Goal: Information Seeking & Learning: Learn about a topic

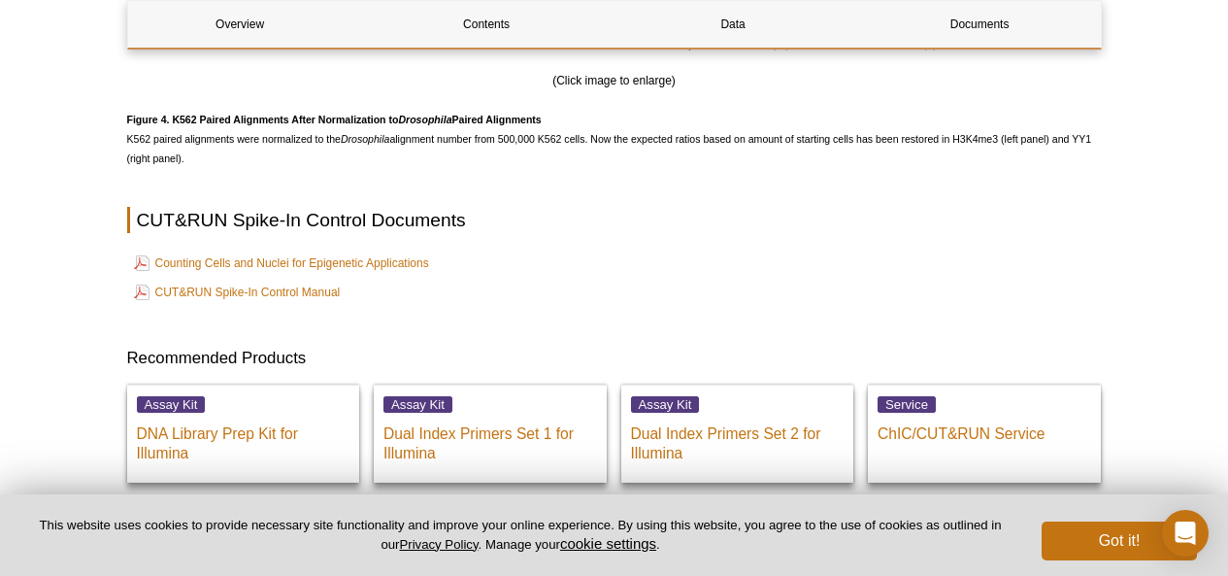
scroll to position [3921, 0]
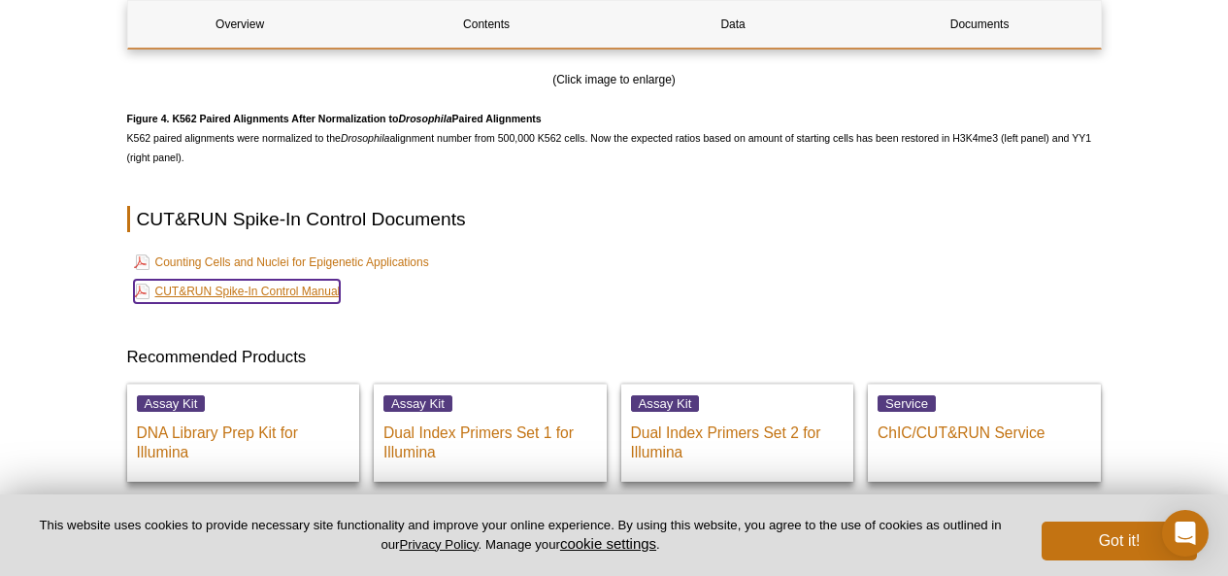
click at [289, 301] on link "CUT&RUN Spike-In Control Manual" at bounding box center [237, 291] width 207 height 23
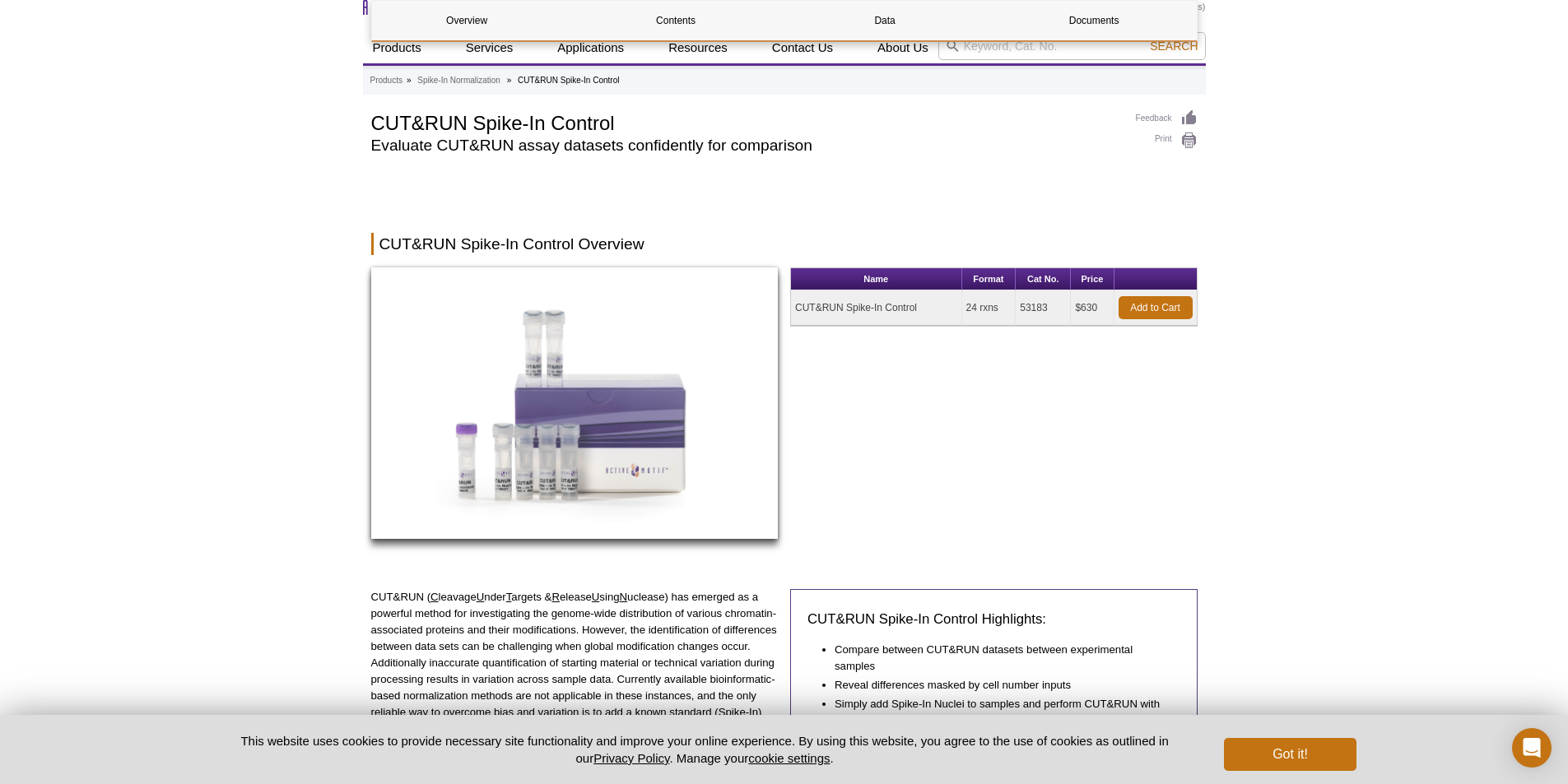
scroll to position [0, 0]
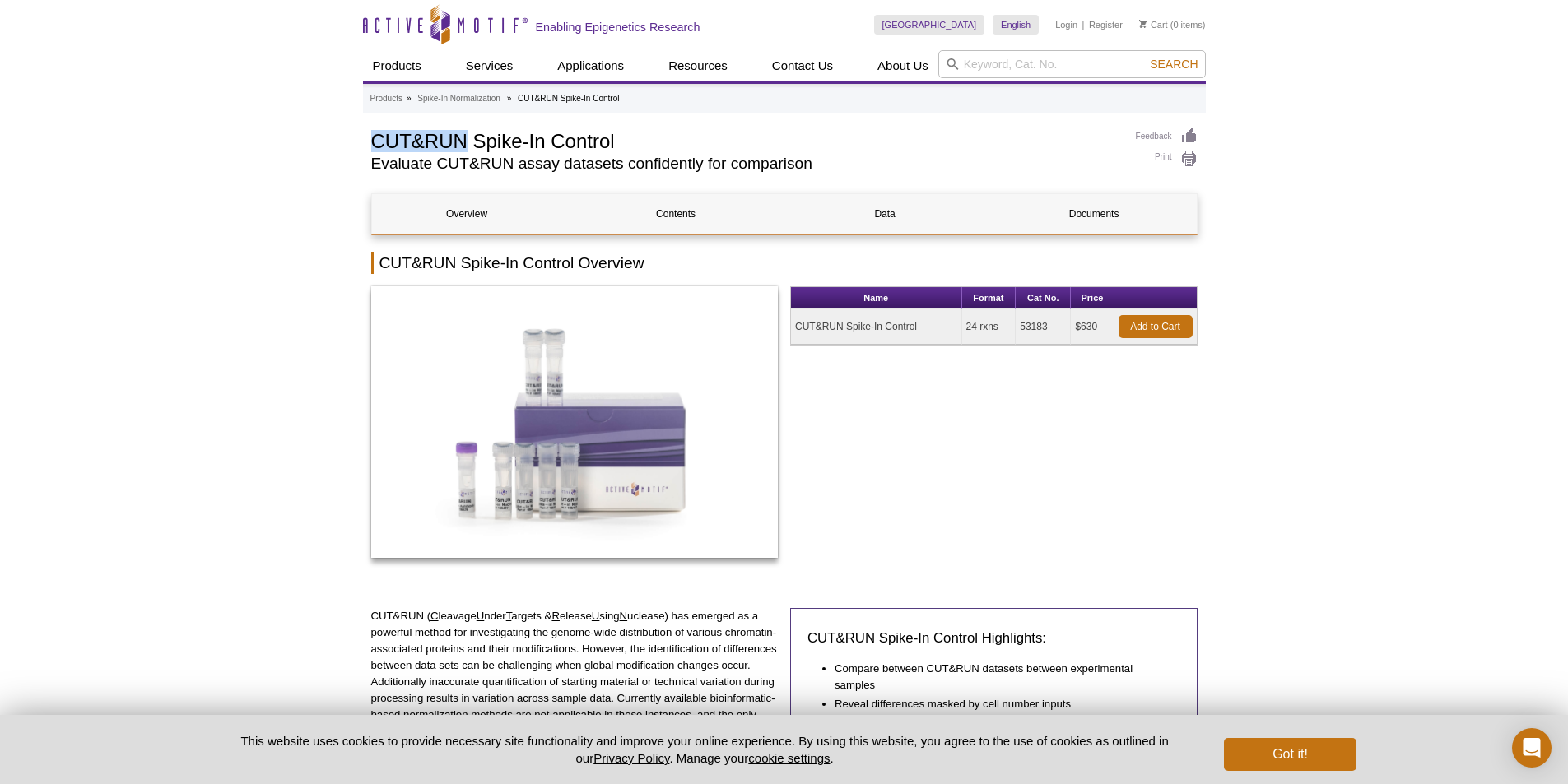
drag, startPoint x: 359, startPoint y: 147, endPoint x: 461, endPoint y: 144, distance: 102.0
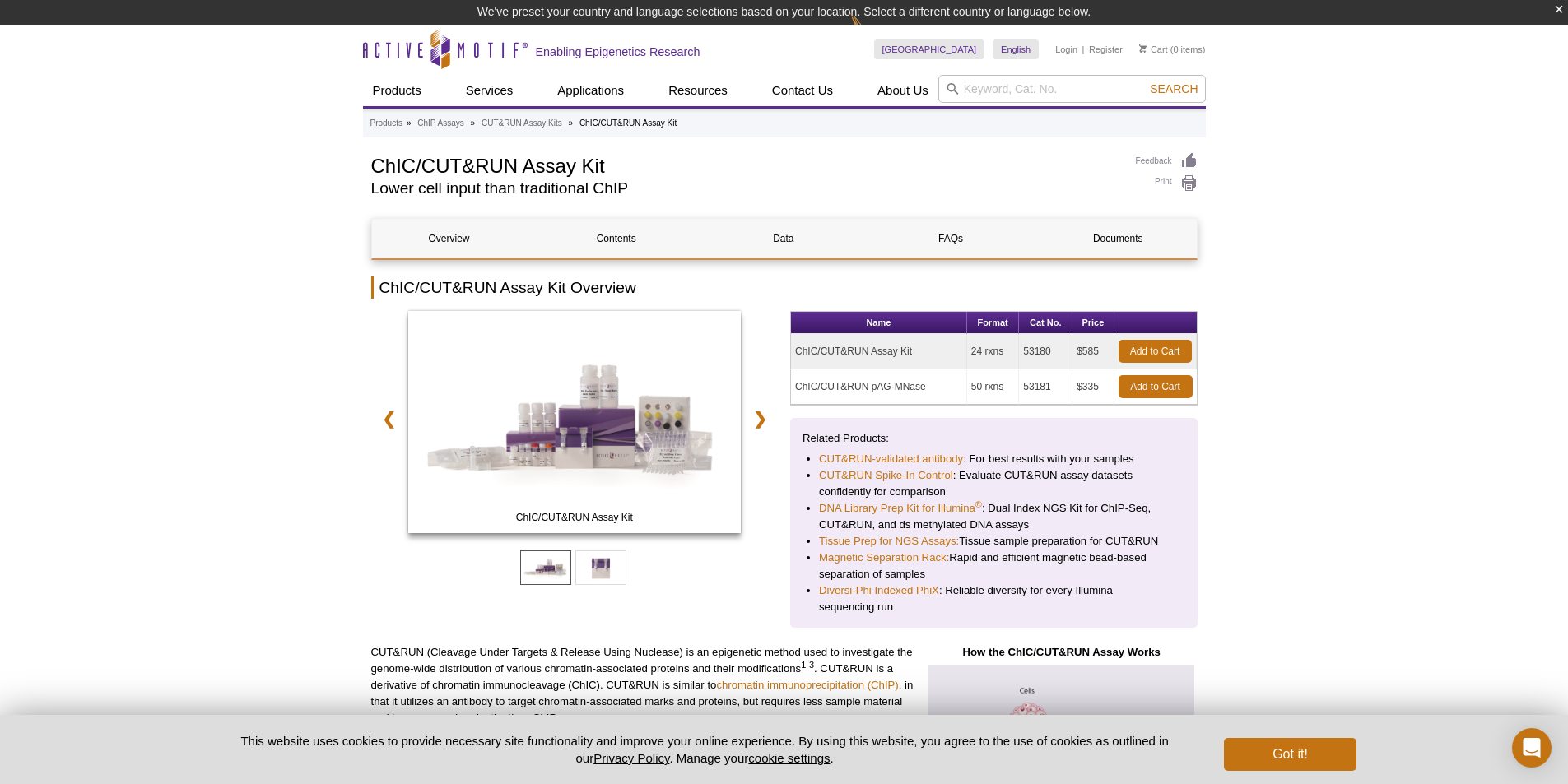
drag, startPoint x: 906, startPoint y: 352, endPoint x: 822, endPoint y: 353, distance: 84.0
click at [822, 353] on tr "ChIC/CUT&RUN Assay Kit 24 rxns 53180 $585 Add to Cart" at bounding box center [993, 352] width 406 height 36
click at [822, 353] on td "ChIC/CUT&RUN Assay Kit" at bounding box center [879, 352] width 176 height 36
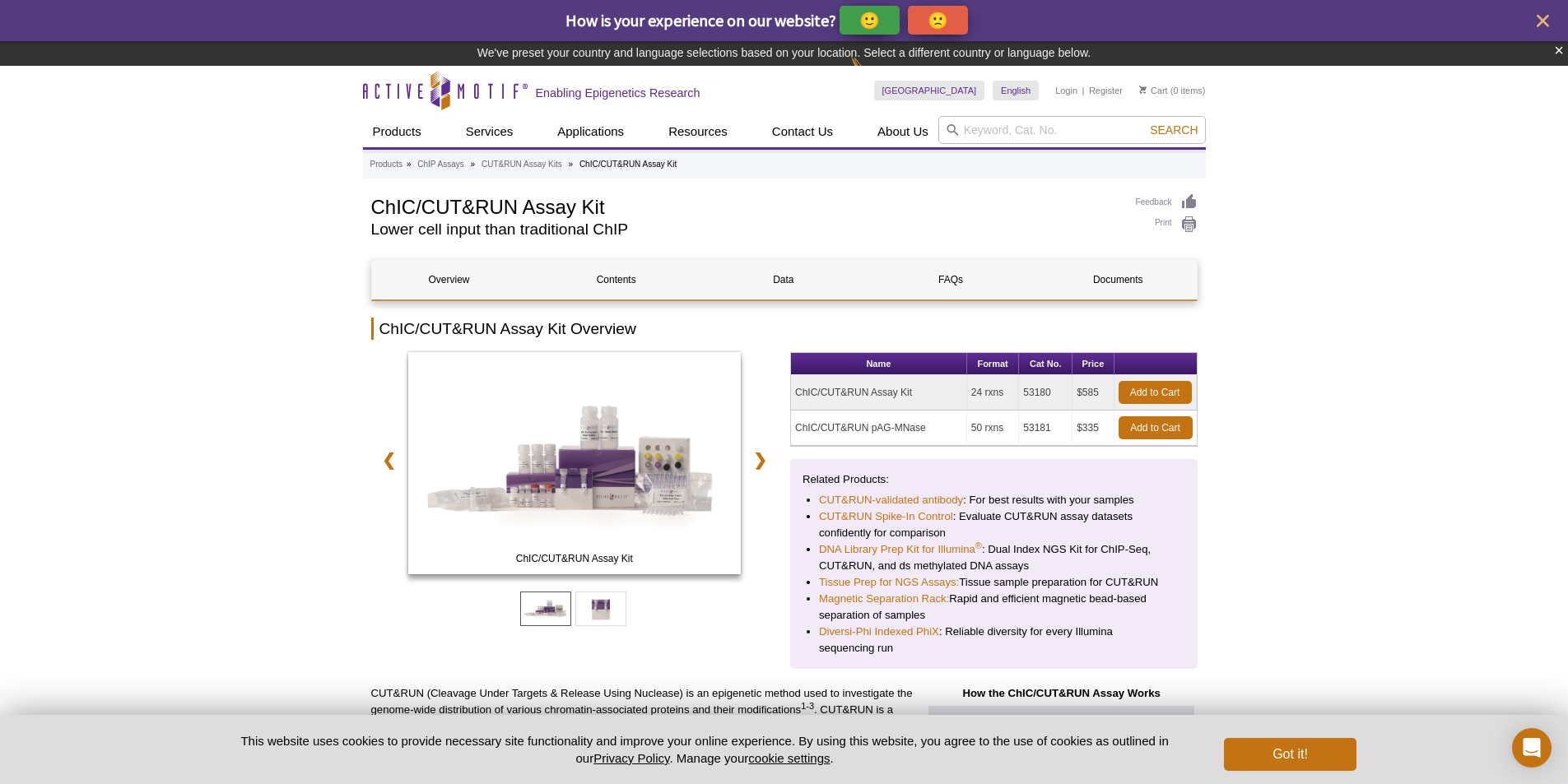
drag, startPoint x: 923, startPoint y: 391, endPoint x: 792, endPoint y: 396, distance: 131.1
click at [792, 396] on td "ChIC/CUT&RUN Assay Kit" at bounding box center [879, 393] width 176 height 36
copy td "ChIC/CUT&RUN Assay Kit"
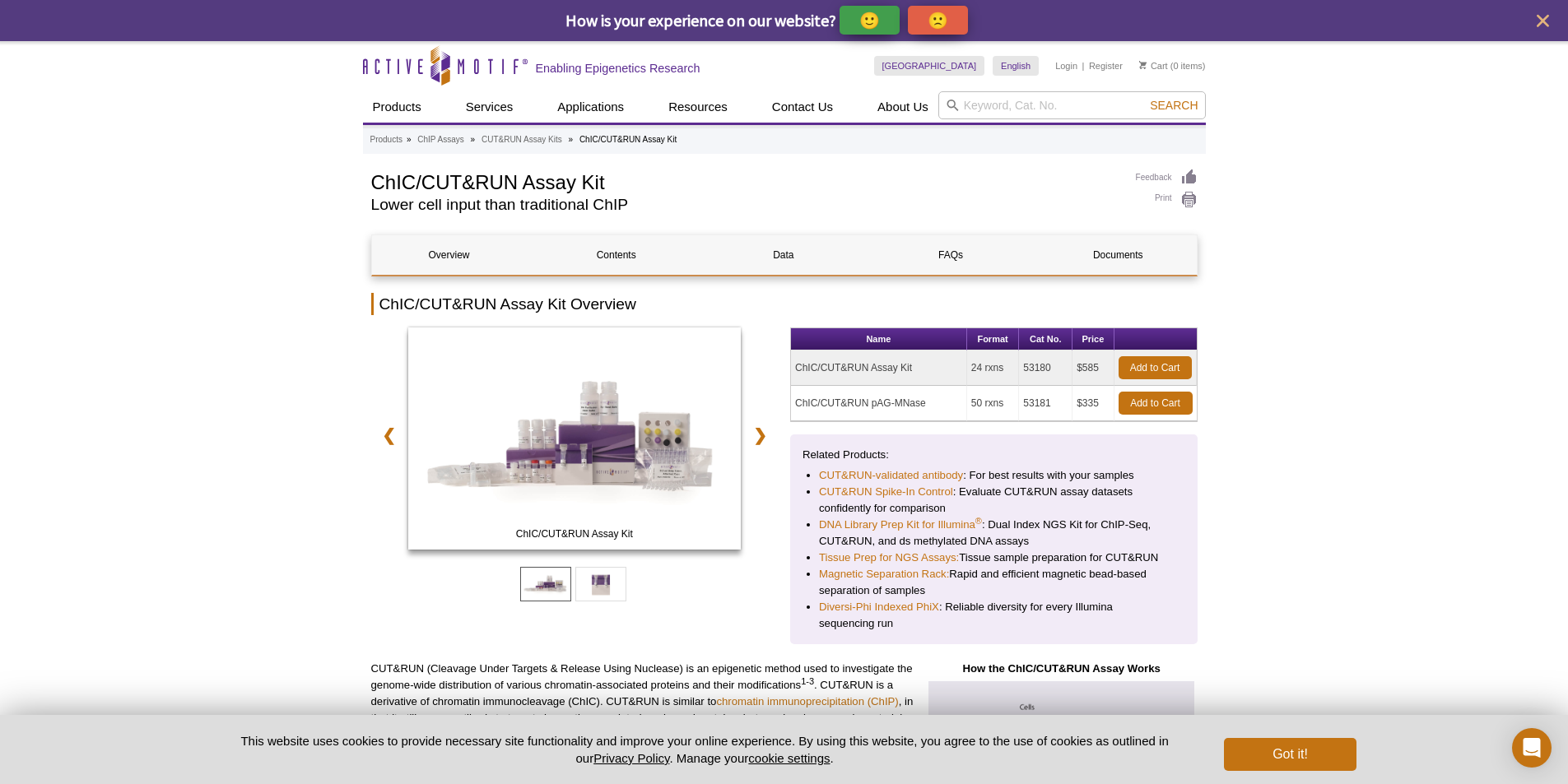
click at [1029, 365] on td "53180" at bounding box center [1045, 369] width 53 height 36
copy td "53180"
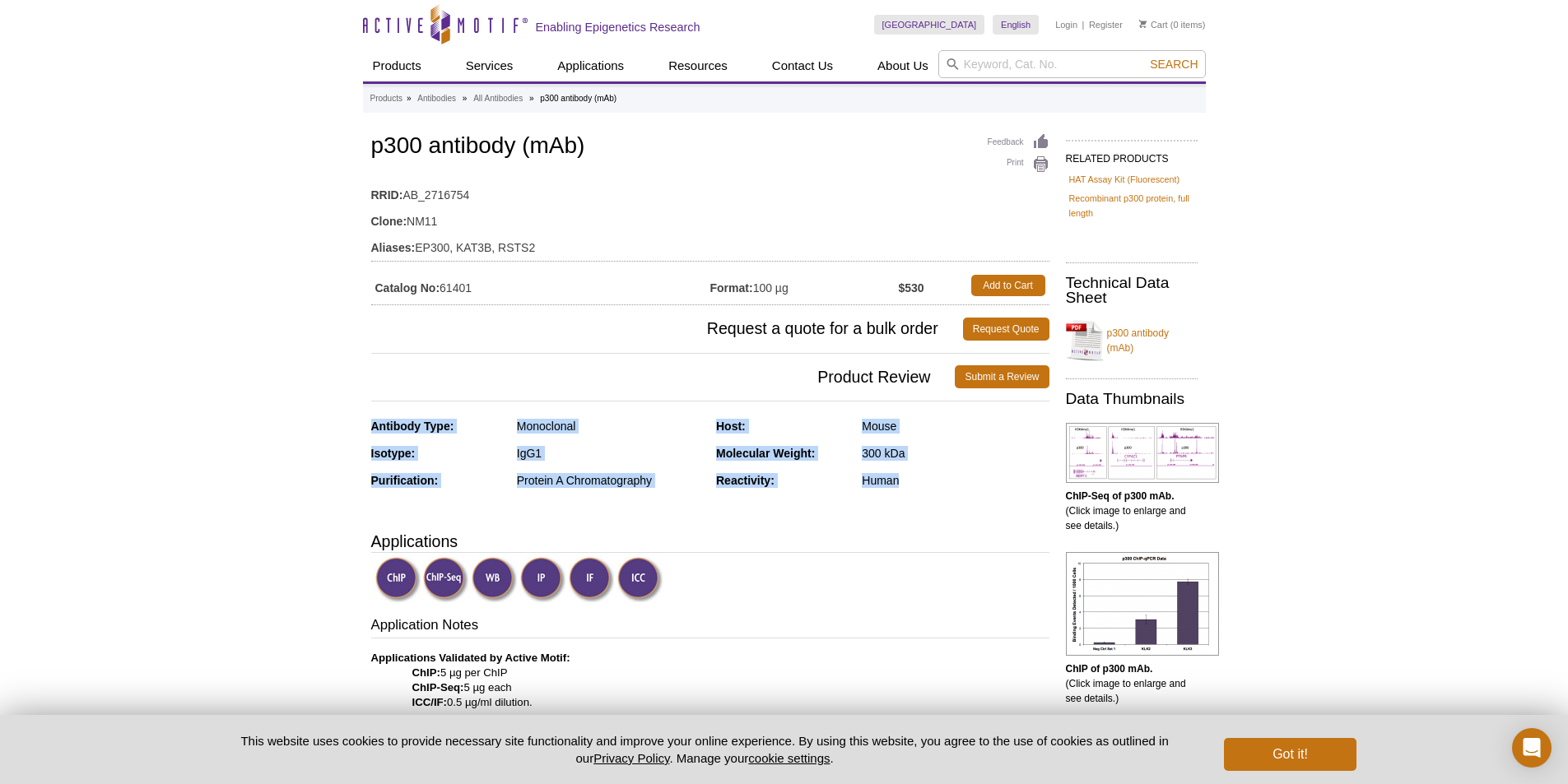
drag, startPoint x: 950, startPoint y: 499, endPoint x: 371, endPoint y: 415, distance: 585.1
drag, startPoint x: 371, startPoint y: 415, endPoint x: 982, endPoint y: 490, distance: 615.6
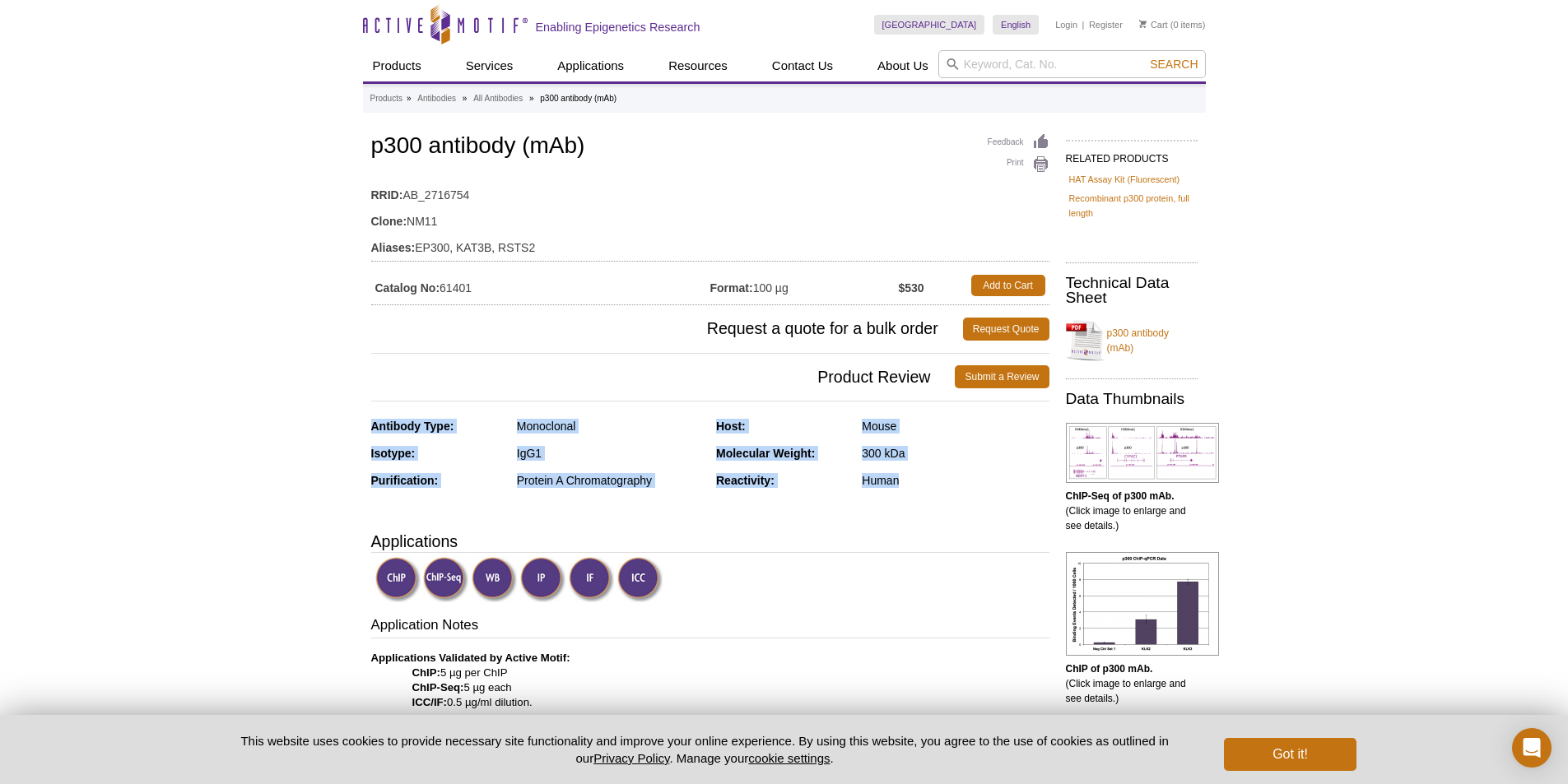
click at [982, 490] on div "Reactivity: Human" at bounding box center [882, 487] width 333 height 27
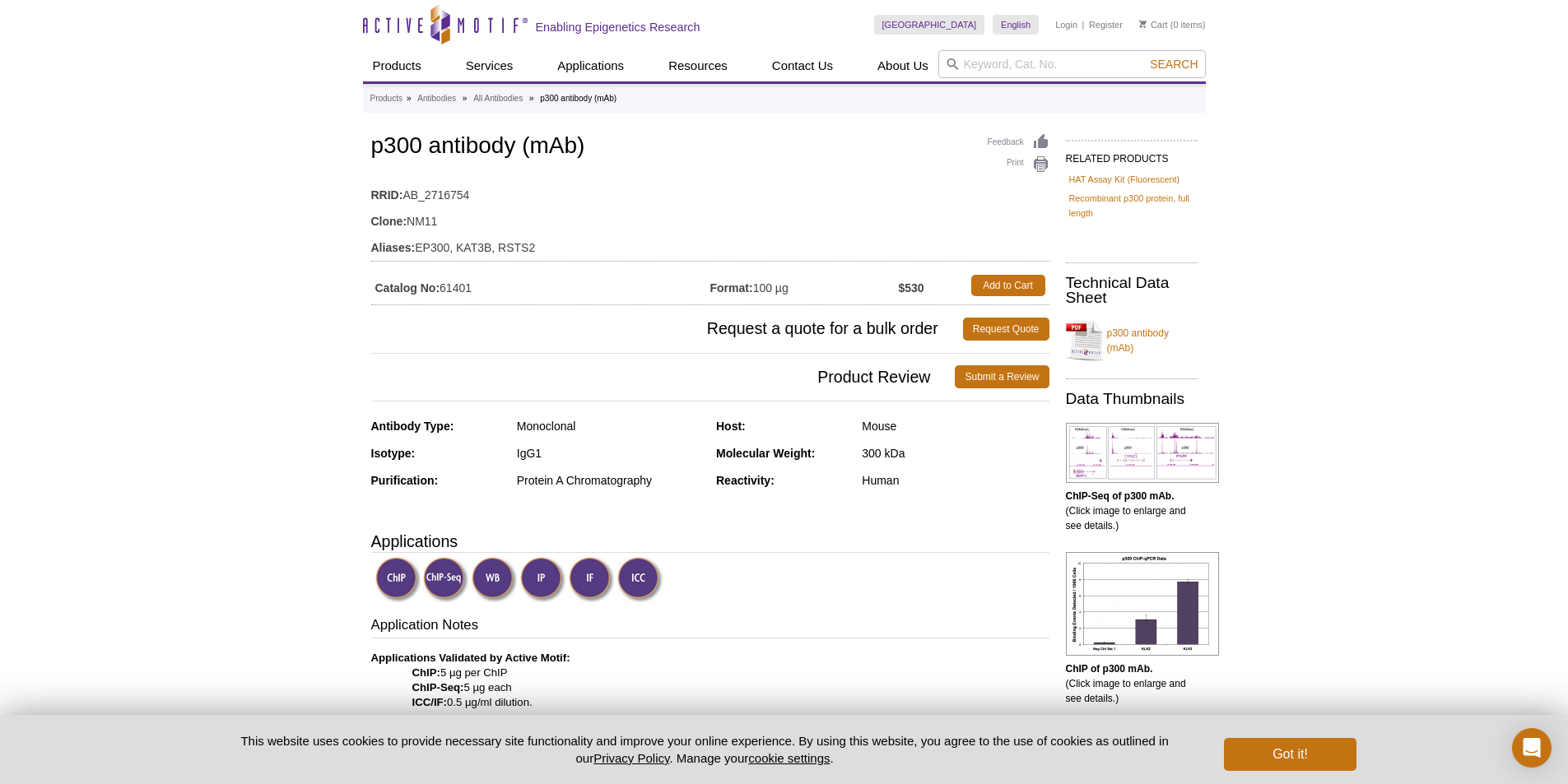
click at [636, 570] on img at bounding box center [639, 579] width 45 height 45
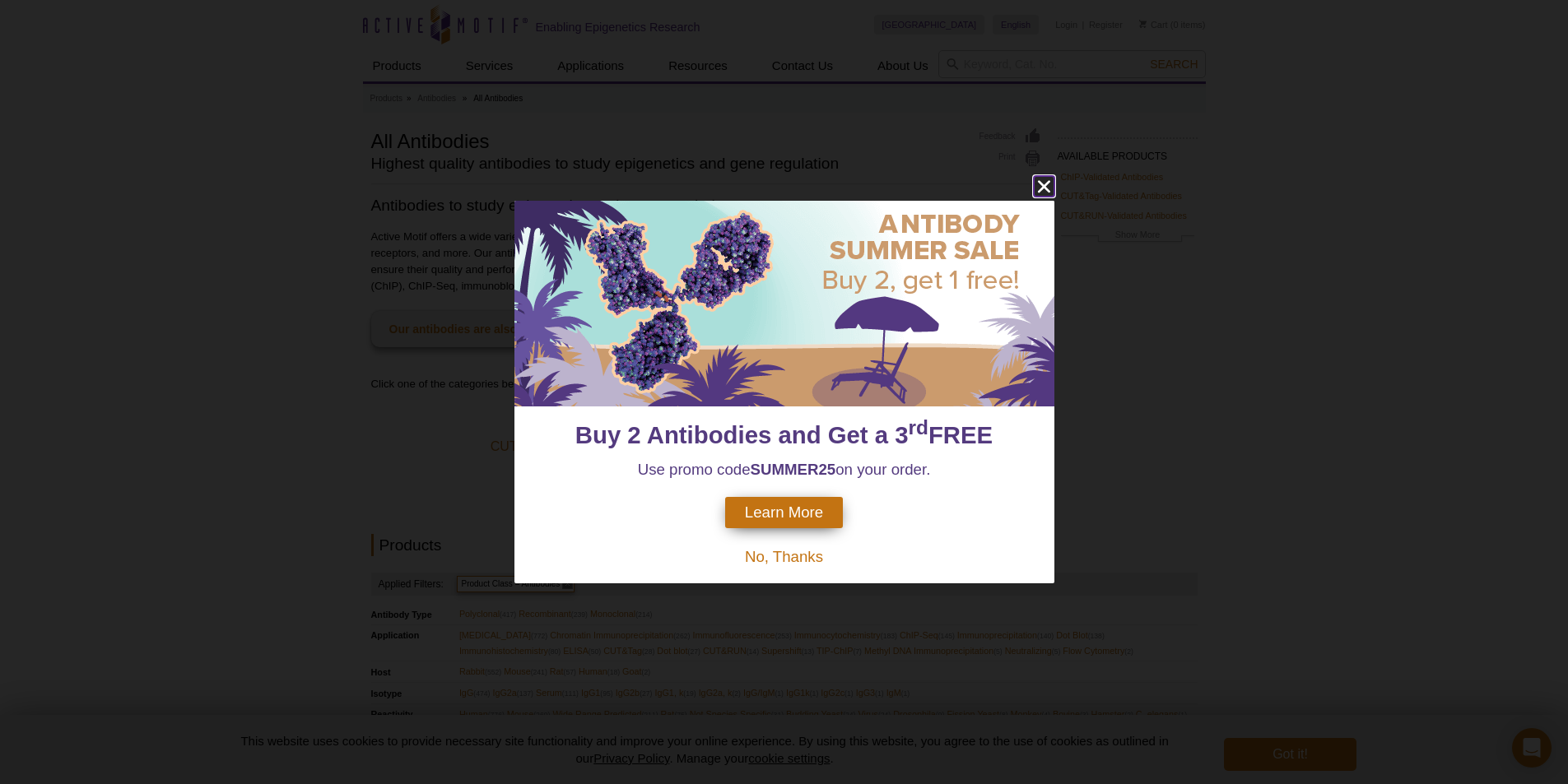
click at [1045, 182] on icon "close" at bounding box center [1044, 186] width 20 height 20
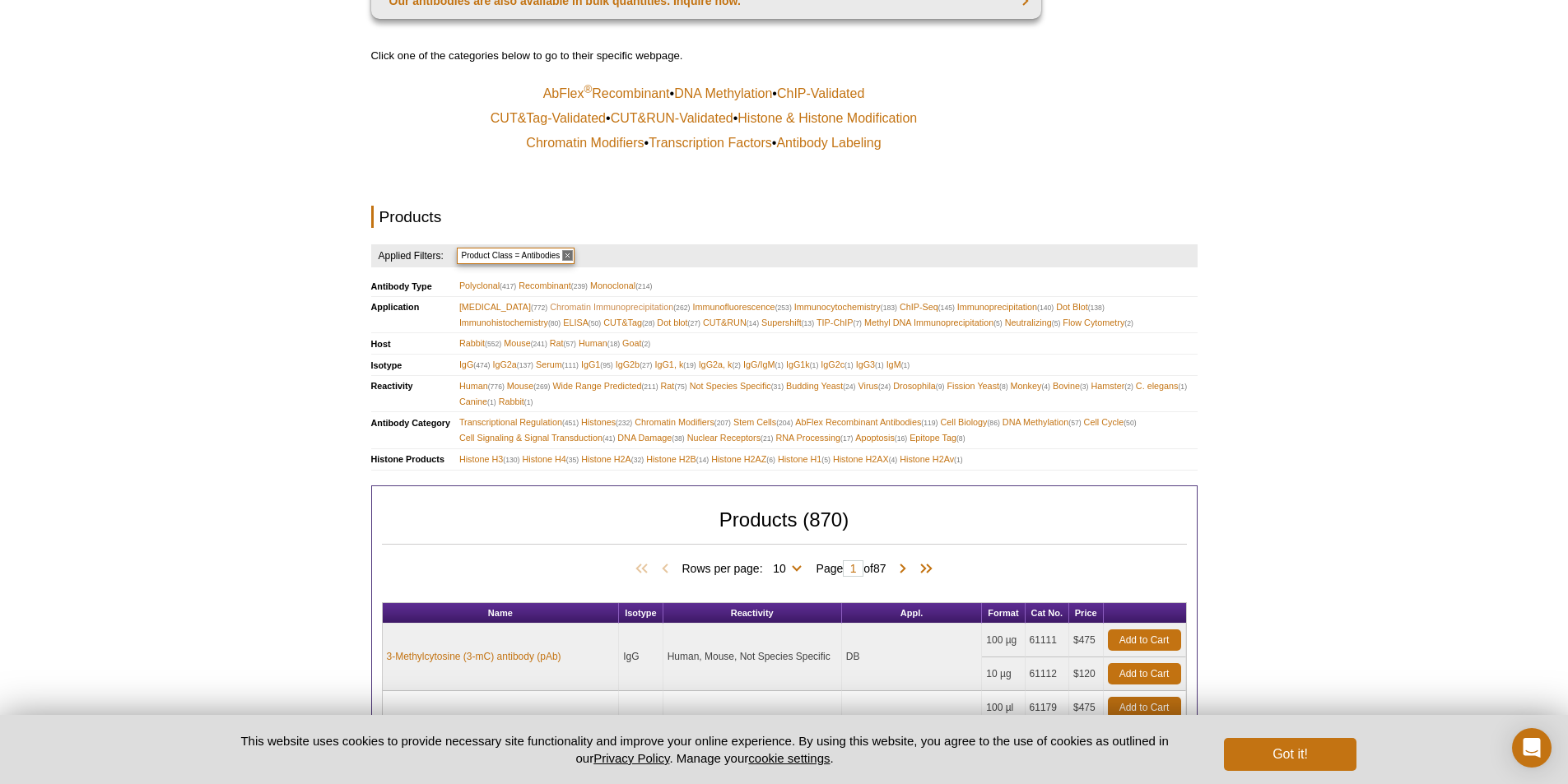
scroll to position [329, 0]
click at [746, 320] on span "CUT&RUN (14)" at bounding box center [731, 322] width 56 height 15
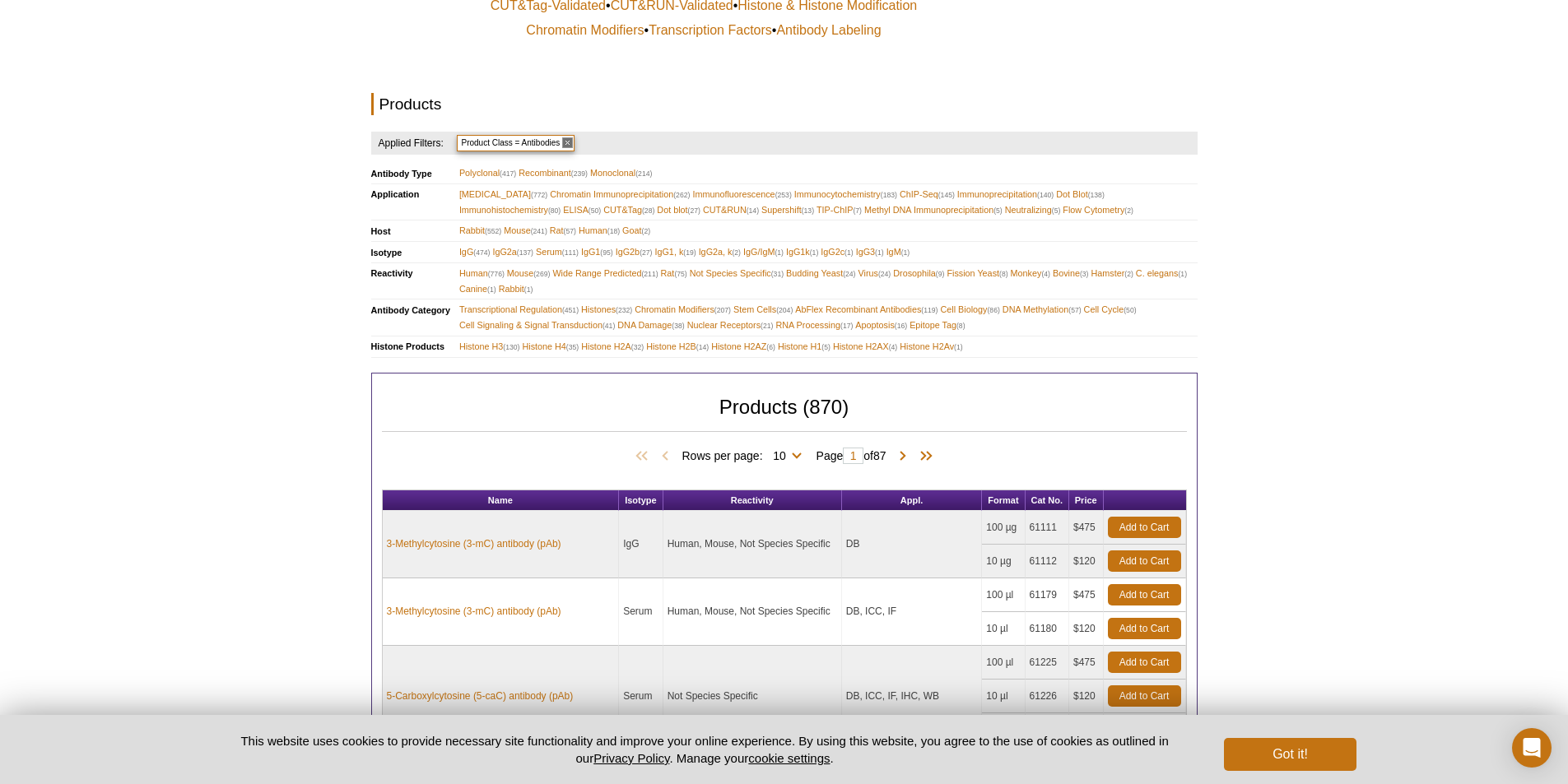
scroll to position [741, 0]
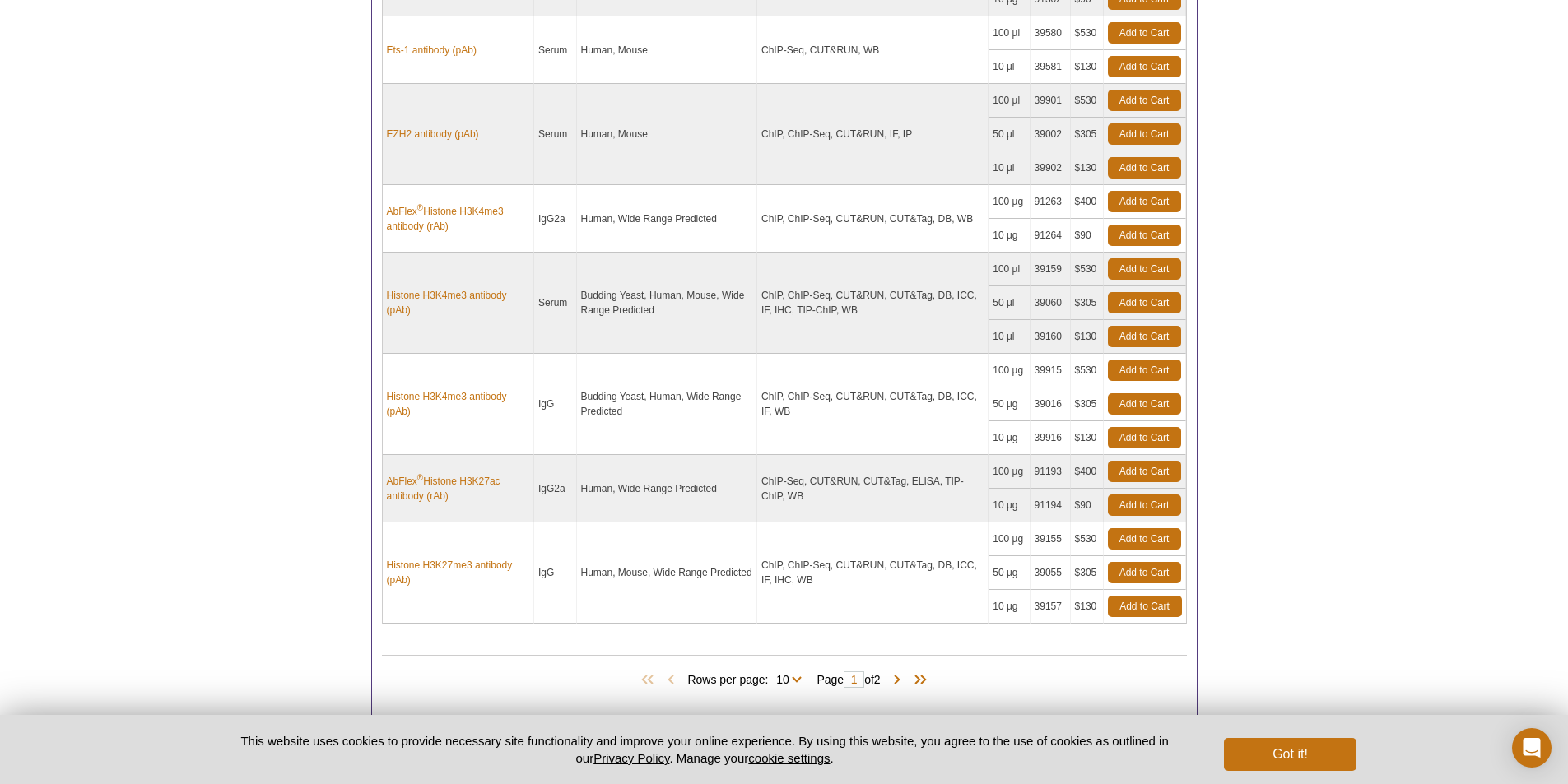
scroll to position [1125, 0]
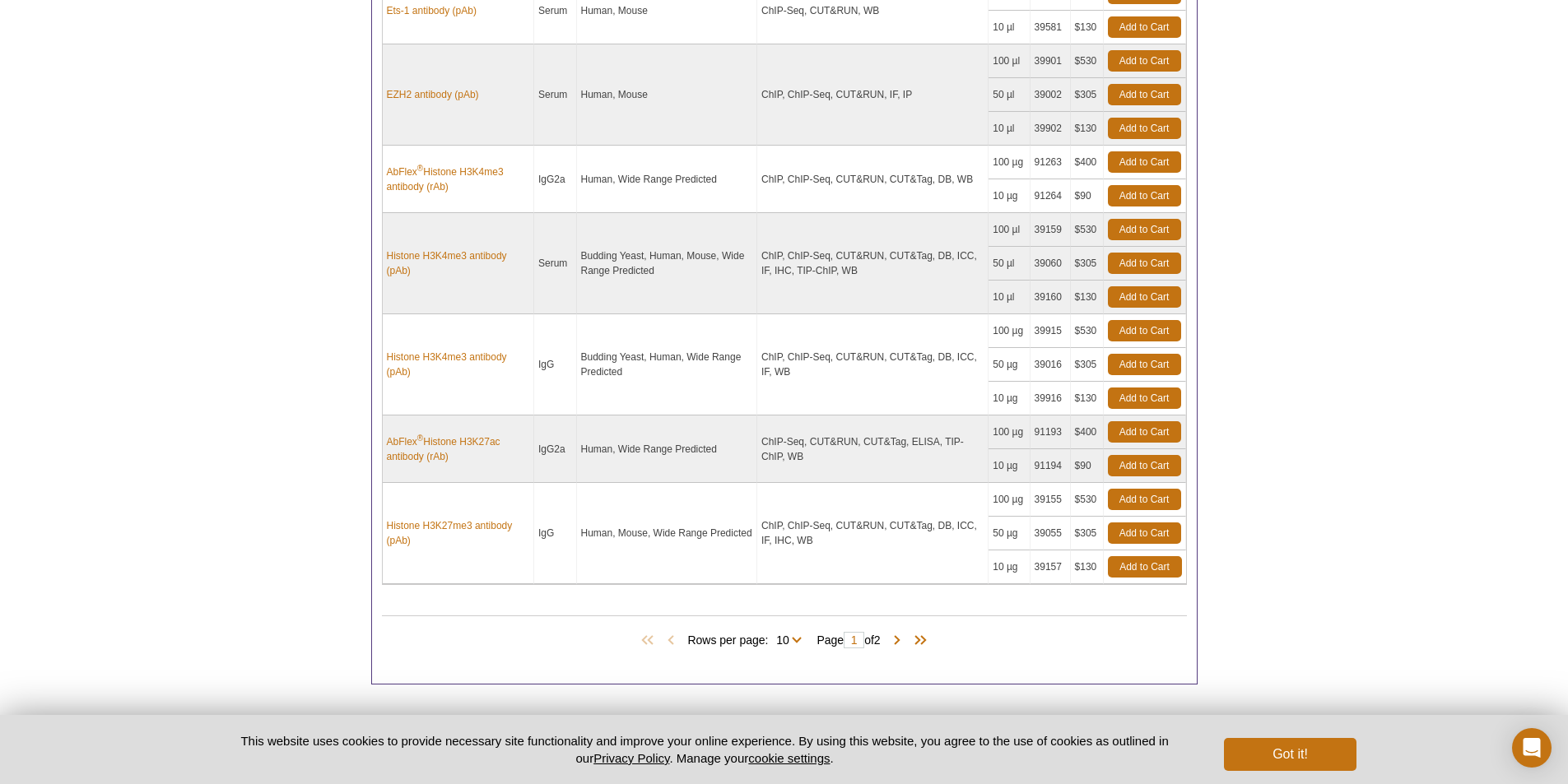
drag, startPoint x: 768, startPoint y: 442, endPoint x: 909, endPoint y: 469, distance: 143.6
click at [909, 469] on td "ChIP-Seq, CUT&RUN, CUT&Tag, ELISA, TIP-ChIP, WB" at bounding box center [872, 449] width 231 height 68
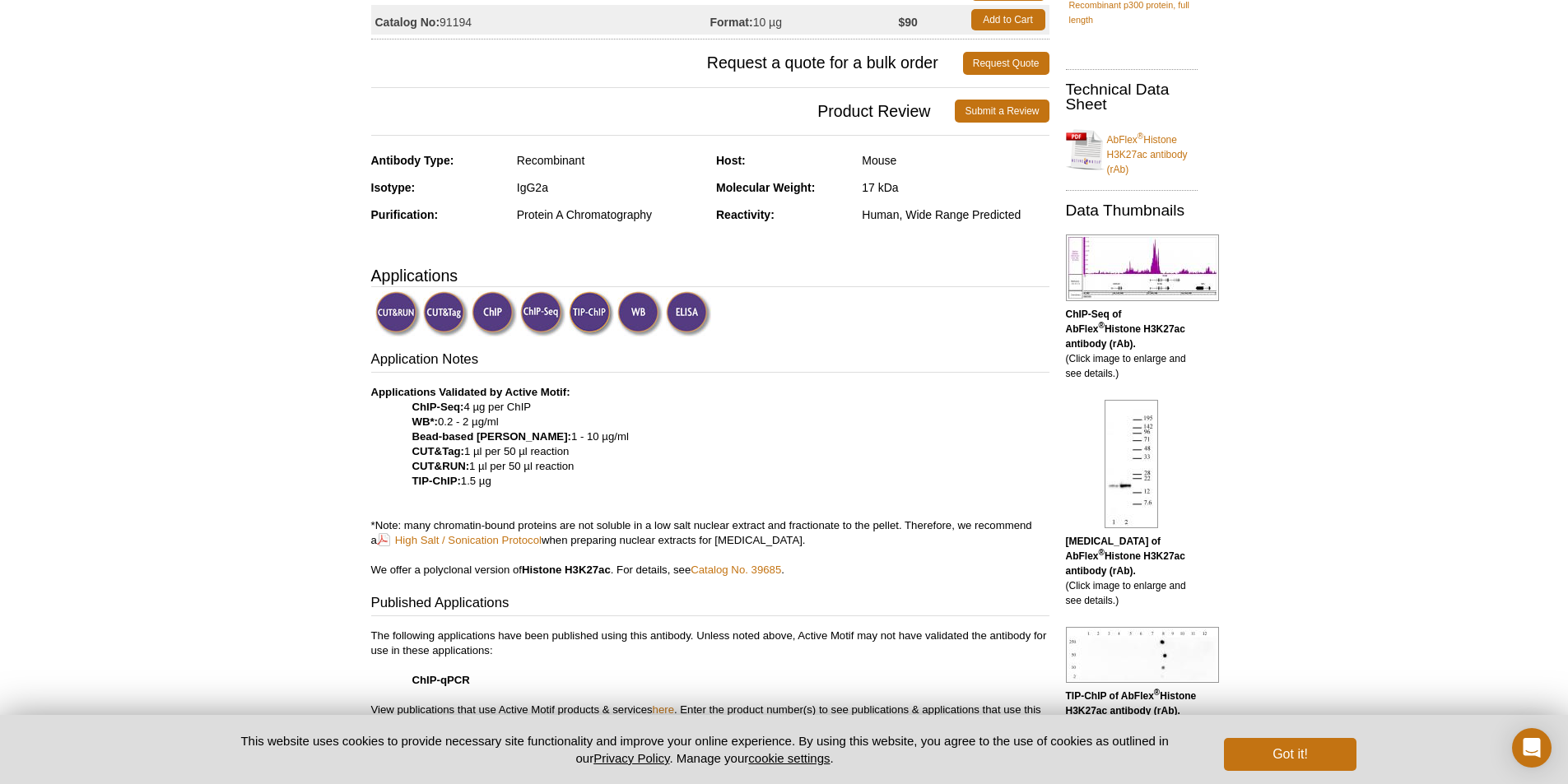
scroll to position [247, 0]
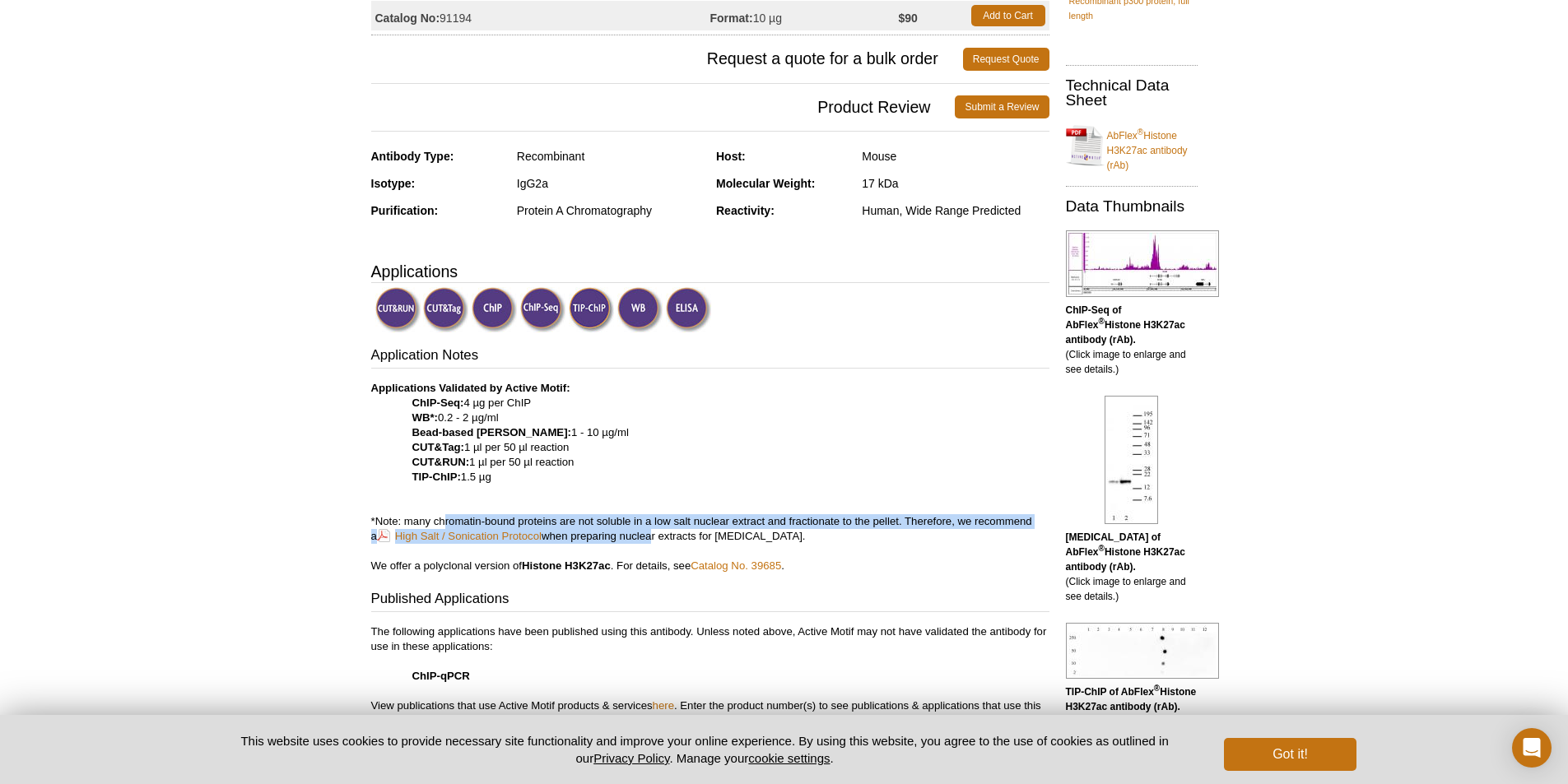
drag, startPoint x: 446, startPoint y: 525, endPoint x: 642, endPoint y: 541, distance: 196.7
click at [642, 541] on p "Applications Validated by Active Motif: ChIP-Seq: 4 µg per ChIP WB*: 0.2 - 2 µg…" at bounding box center [710, 477] width 678 height 192
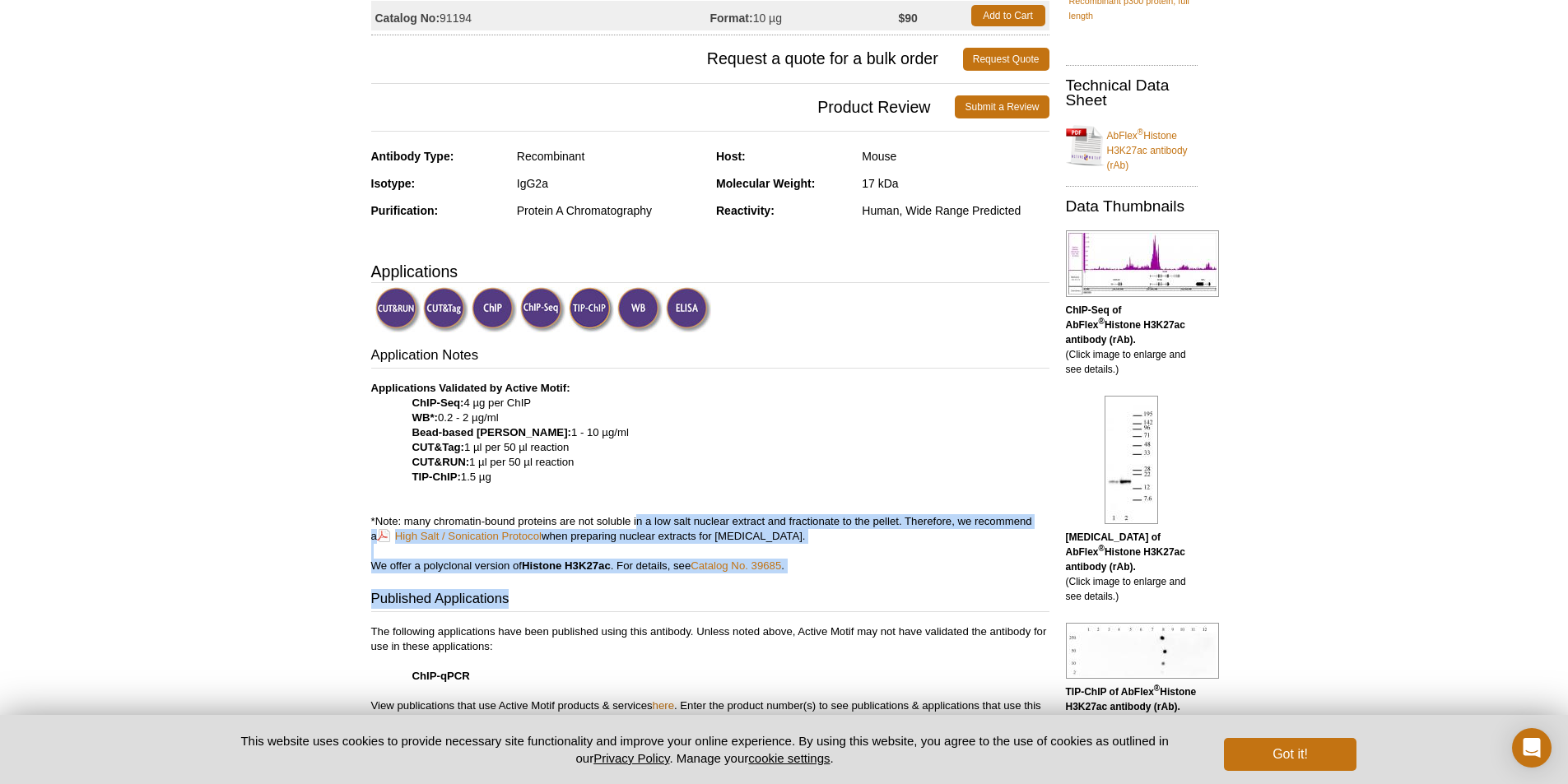
drag, startPoint x: 637, startPoint y: 522, endPoint x: 637, endPoint y: 577, distance: 55.0
click at [637, 577] on div "Application Notes Applications Validated by Active Motif: ChIP-Seq: 4 µg per Ch…" at bounding box center [710, 603] width 678 height 514
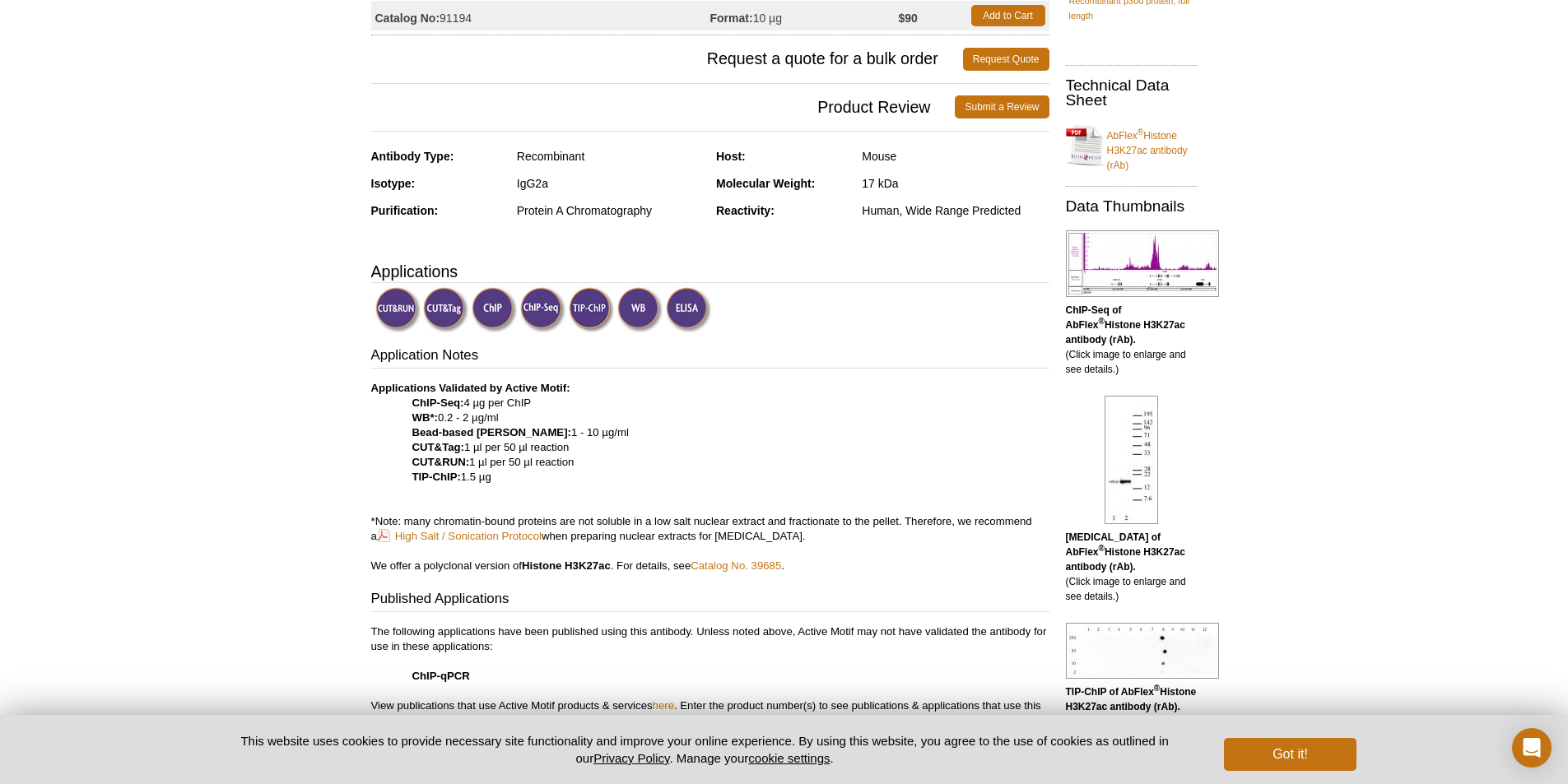
click at [624, 542] on p "Applications Validated by Active Motif: ChIP-Seq: 4 µg per ChIP WB*: 0.2 - 2 µg…" at bounding box center [710, 477] width 678 height 192
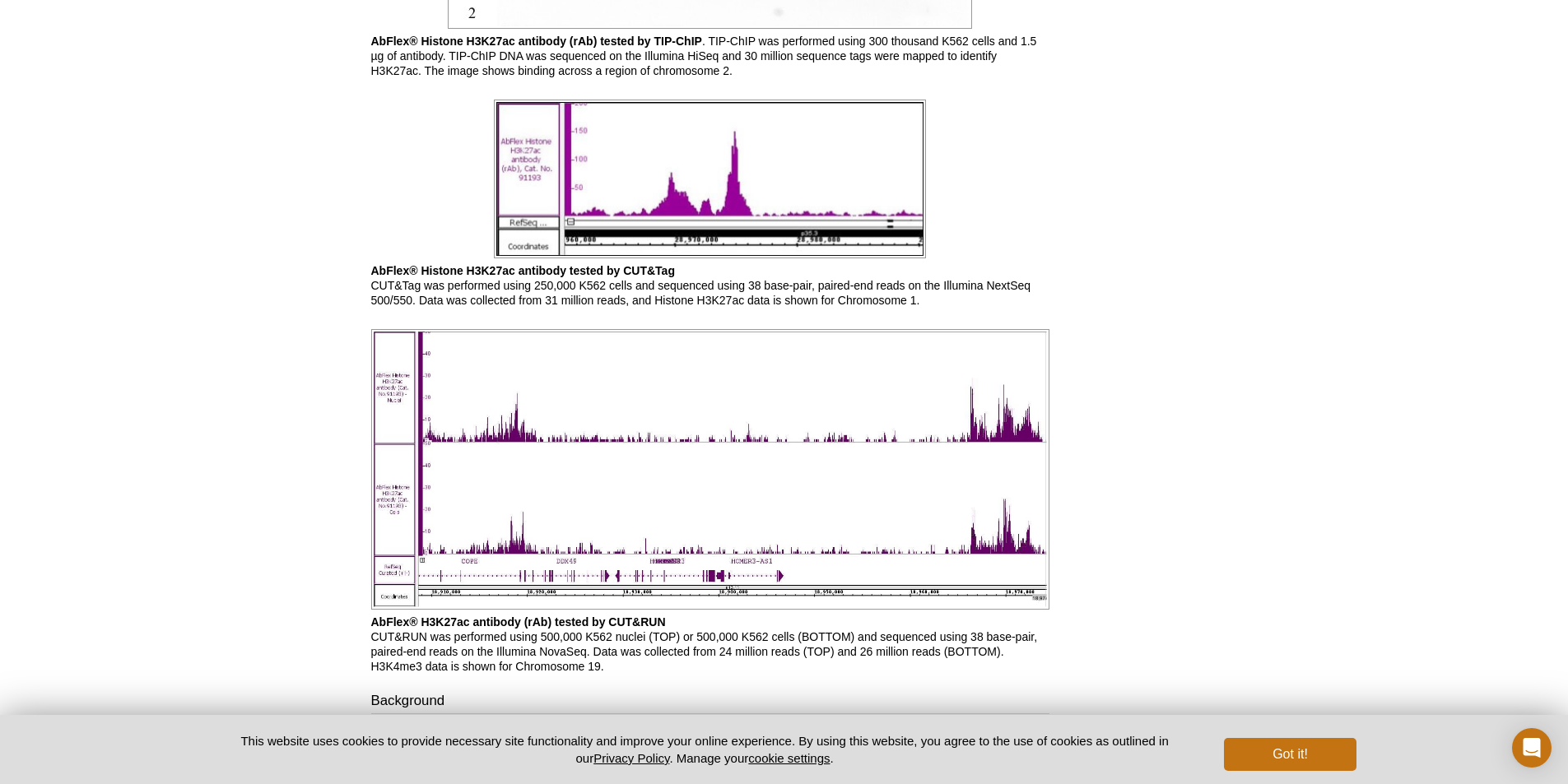
scroll to position [2387, 0]
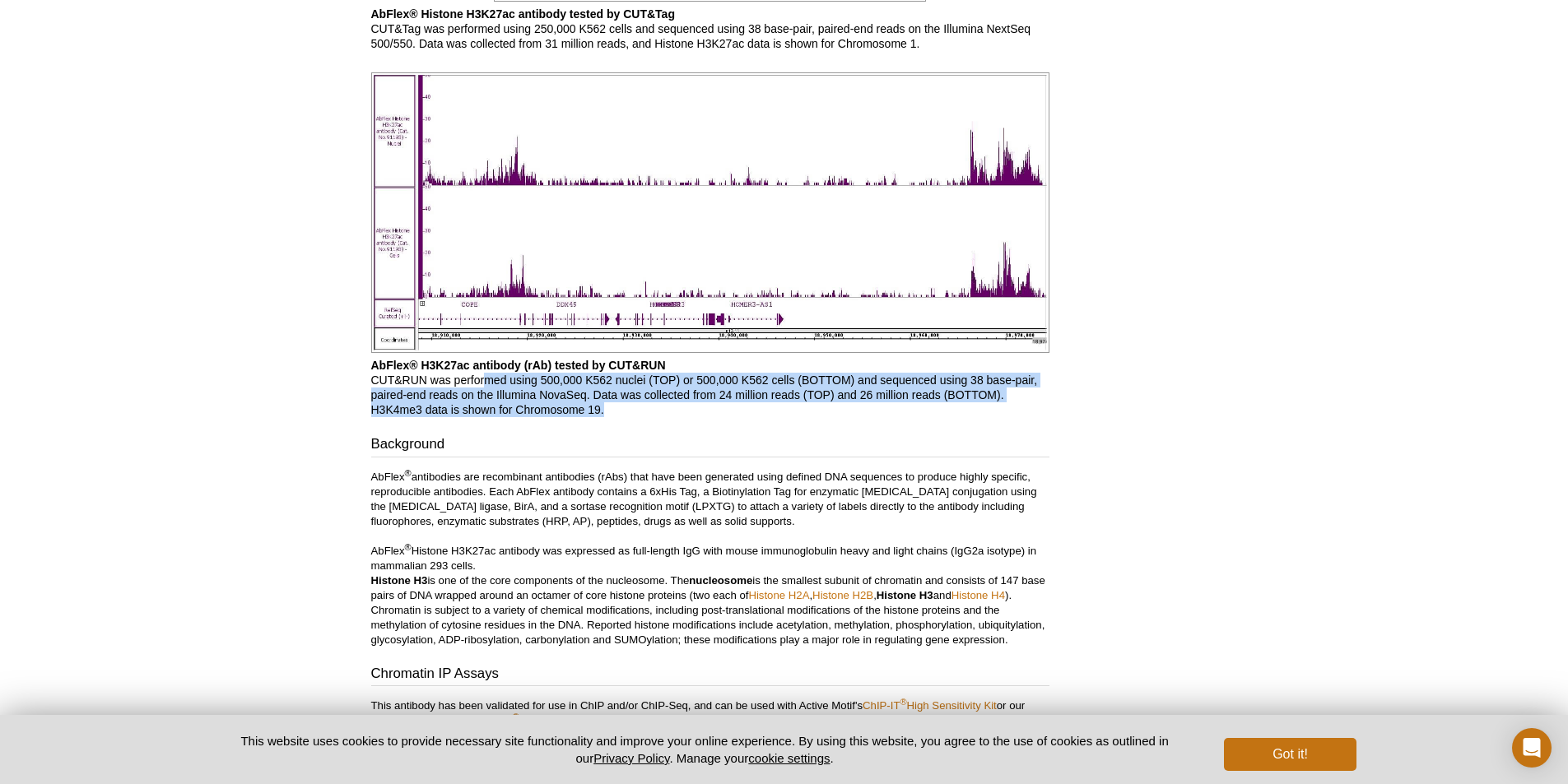
drag, startPoint x: 653, startPoint y: 507, endPoint x: 487, endPoint y: 473, distance: 169.4
click at [487, 417] on p "AbFlex® H3K27ac antibody (rAb) tested by CUT&RUN CUT&RUN was performed using 50…" at bounding box center [710, 387] width 678 height 59
drag, startPoint x: 489, startPoint y: 453, endPoint x: 616, endPoint y: 500, distance: 135.4
click at [616, 417] on p "AbFlex® H3K27ac antibody (rAb) tested by CUT&RUN CUT&RUN was performed using 50…" at bounding box center [710, 387] width 678 height 59
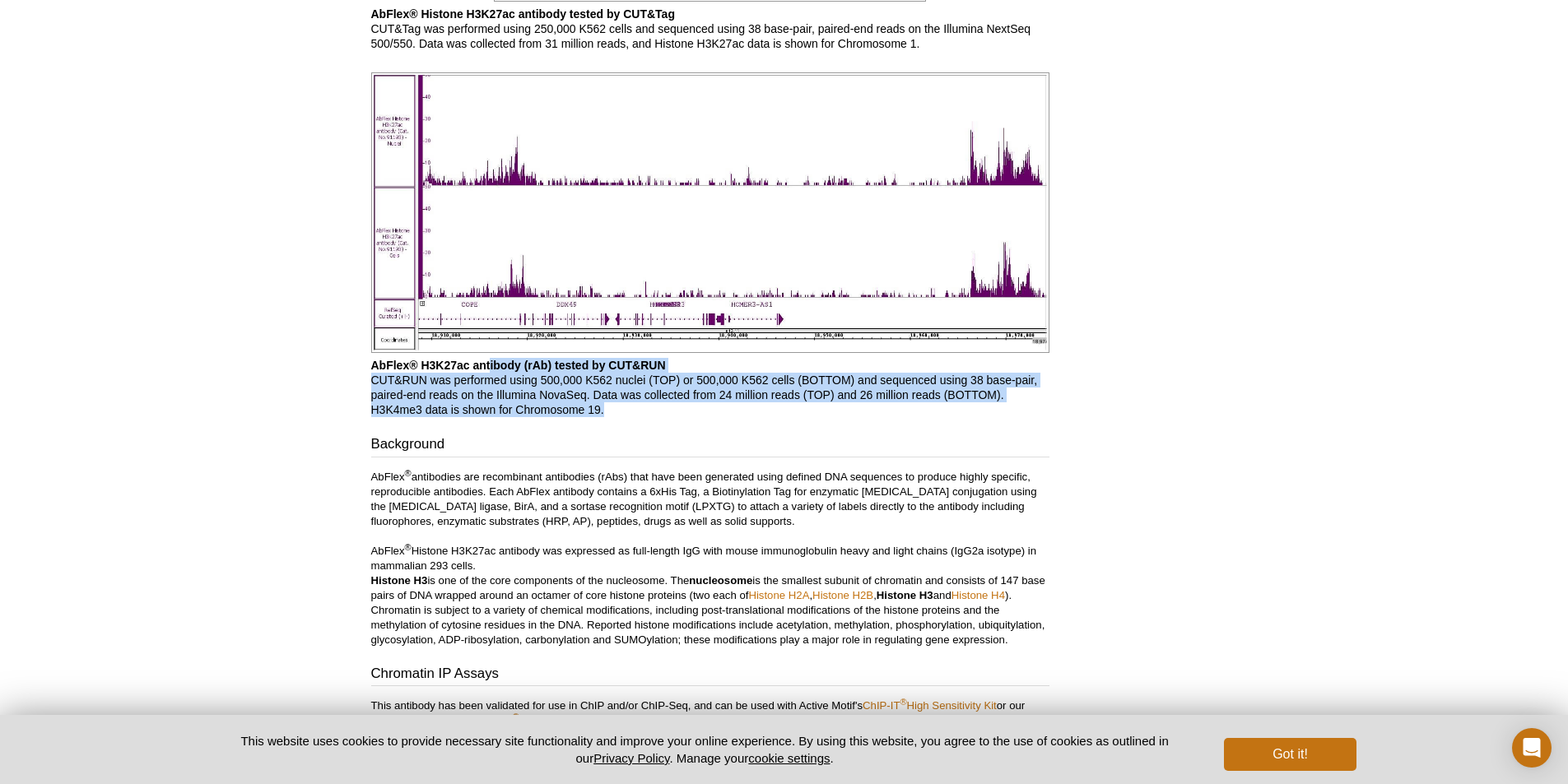
click at [616, 417] on p "AbFlex® H3K27ac antibody (rAb) tested by CUT&RUN CUT&RUN was performed using 50…" at bounding box center [710, 387] width 678 height 59
drag, startPoint x: 620, startPoint y: 501, endPoint x: 502, endPoint y: 464, distance: 123.7
click at [502, 417] on p "AbFlex® H3K27ac antibody (rAb) tested by CUT&RUN CUT&RUN was performed using 50…" at bounding box center [710, 387] width 678 height 59
click at [502, 372] on b "AbFlex® H3K27ac antibody (rAb) tested by CUT&RUN" at bounding box center [519, 365] width 295 height 14
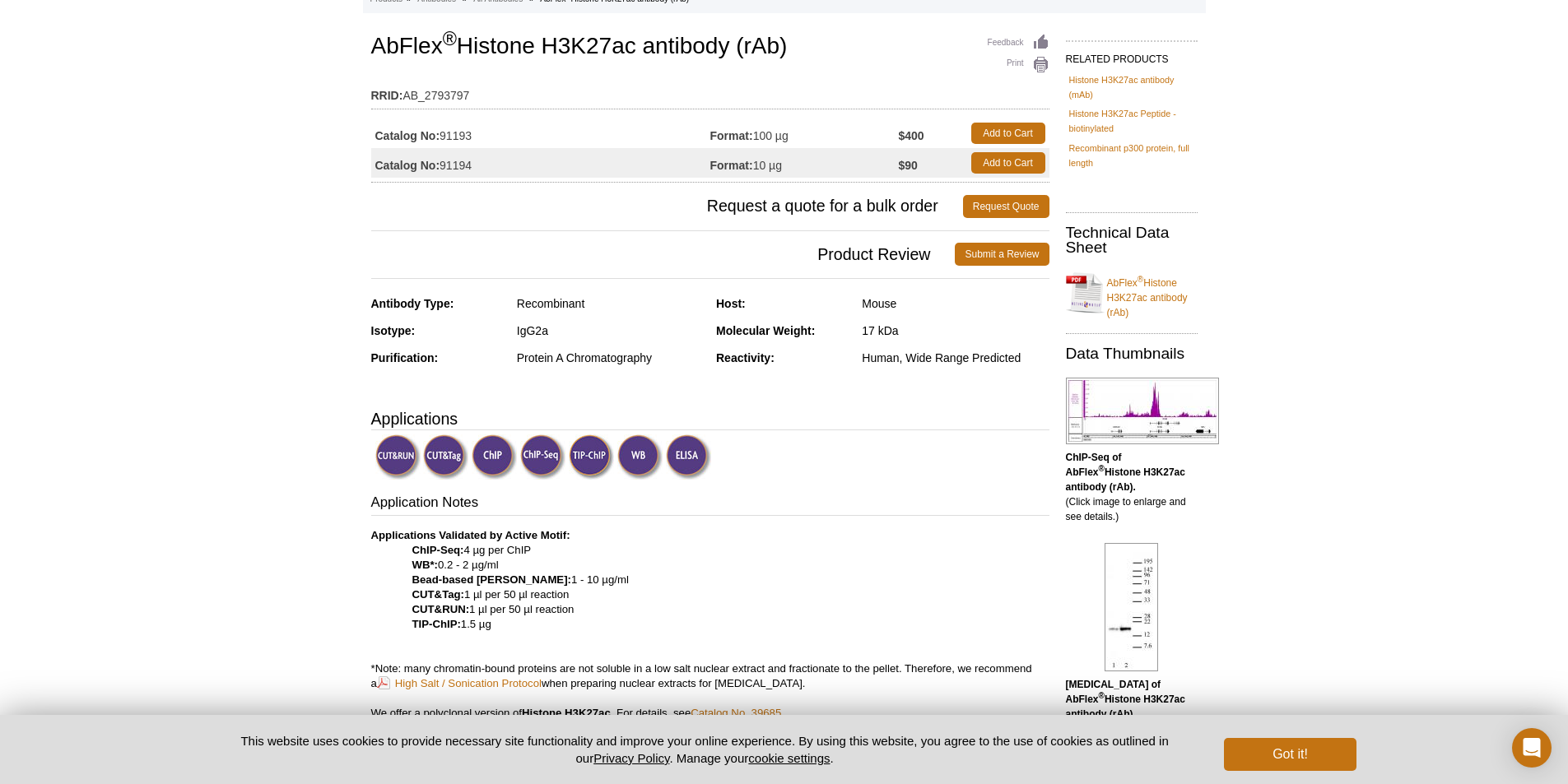
scroll to position [0, 0]
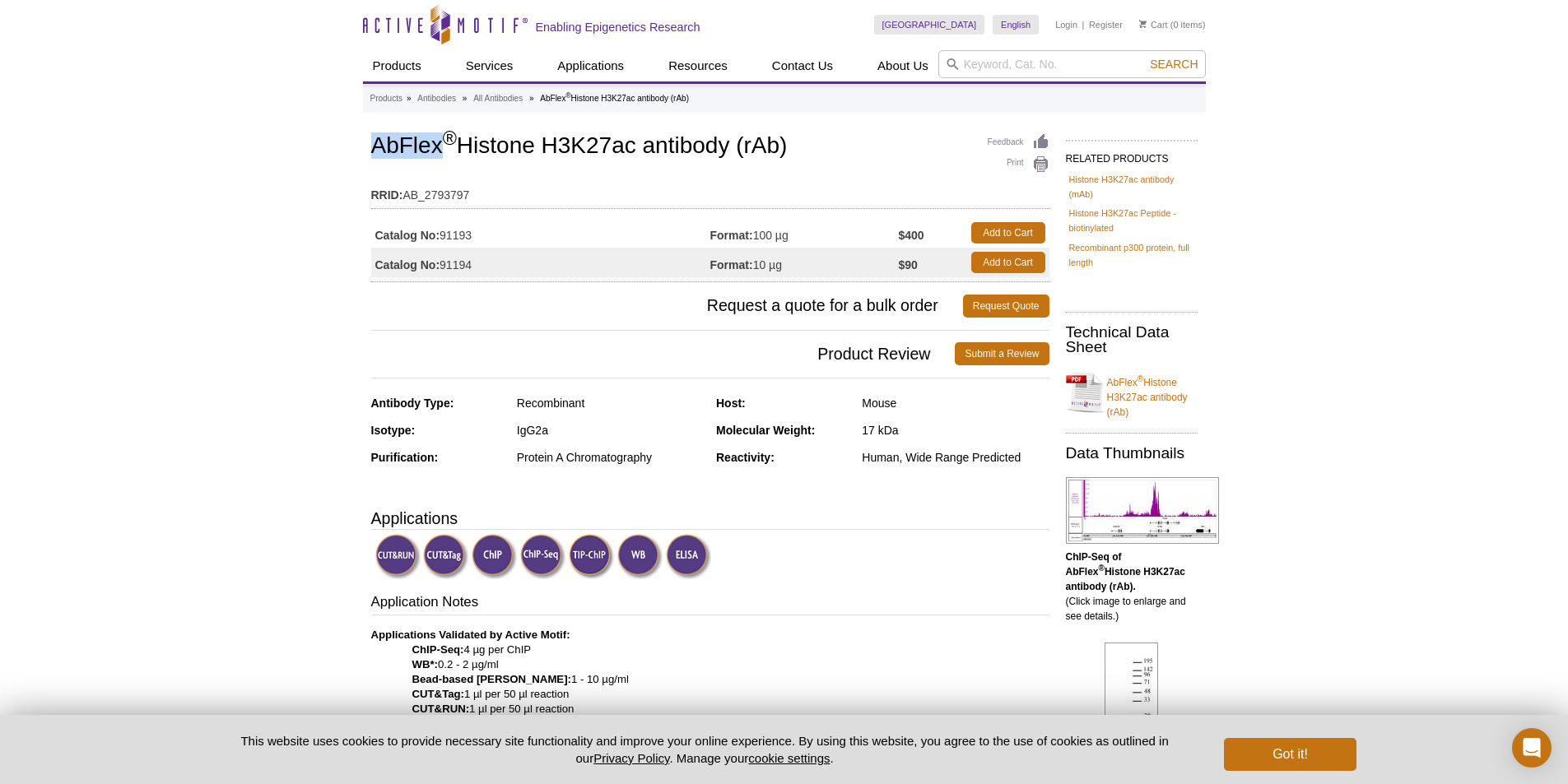
drag, startPoint x: 369, startPoint y: 144, endPoint x: 442, endPoint y: 151, distance: 73.3
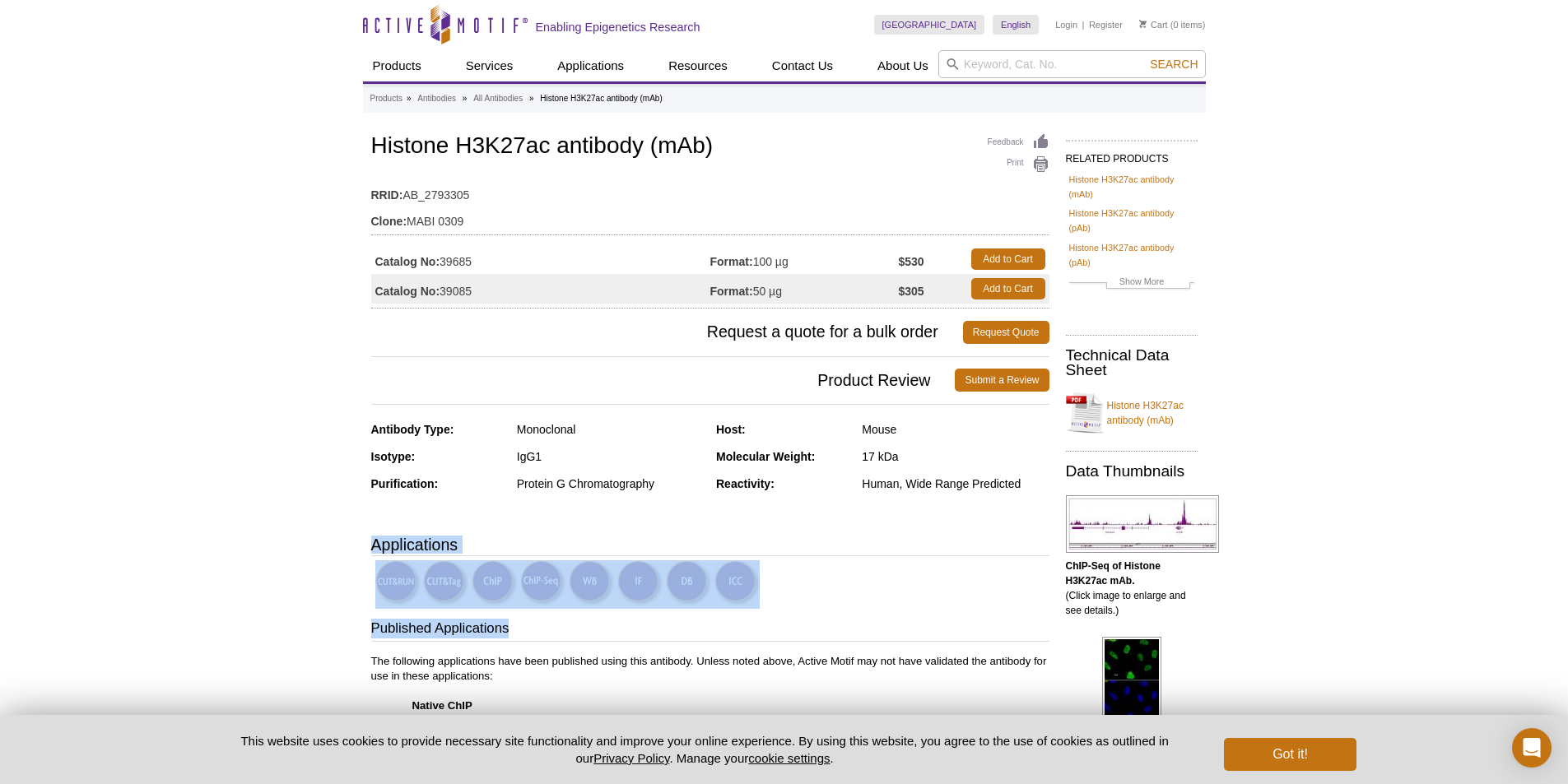
drag, startPoint x: 342, startPoint y: 536, endPoint x: 832, endPoint y: 620, distance: 497.1
click at [832, 620] on h3 "Published Applications" at bounding box center [710, 630] width 678 height 23
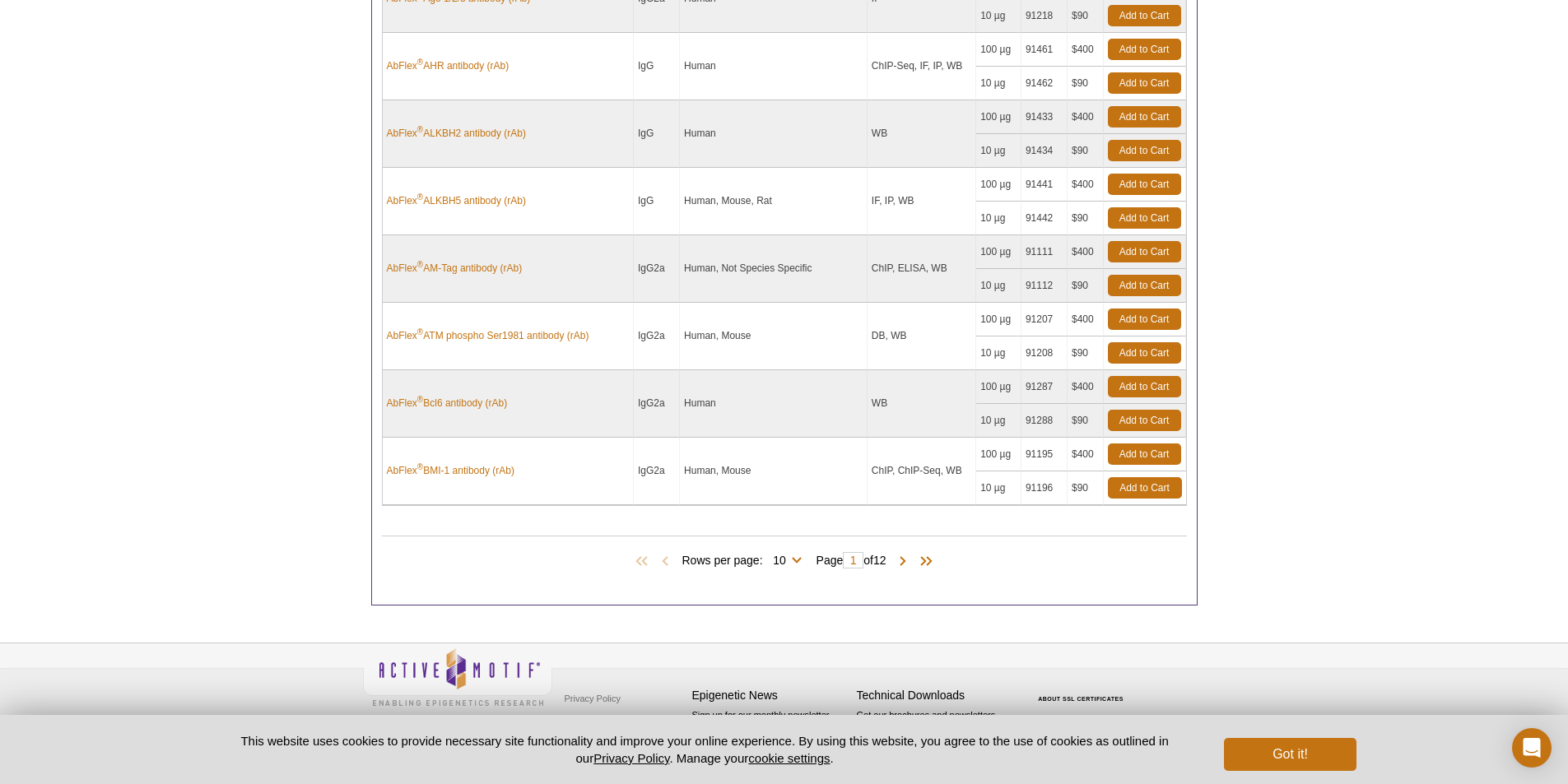
scroll to position [881, 0]
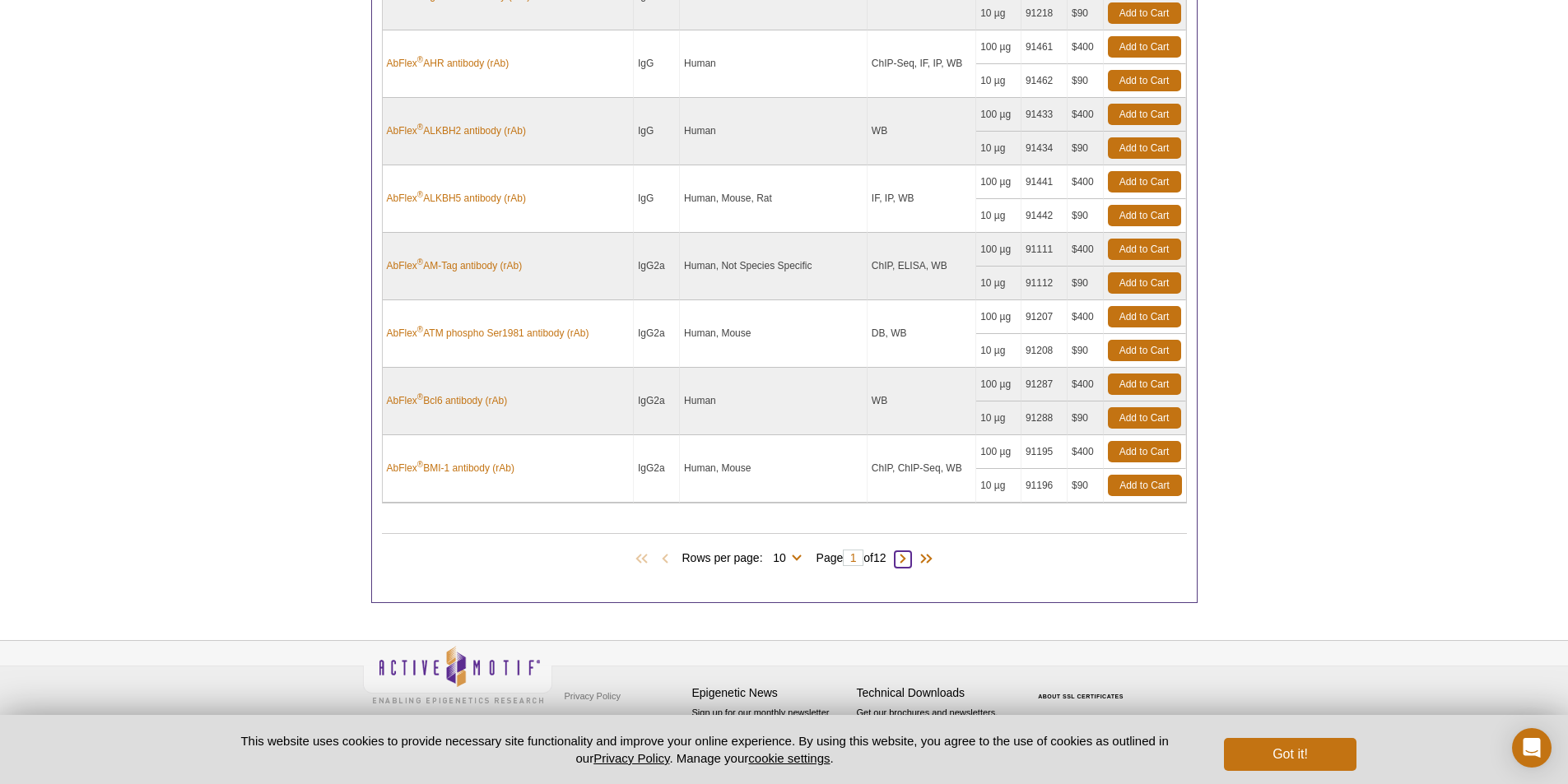
click at [911, 561] on span at bounding box center [902, 559] width 16 height 16
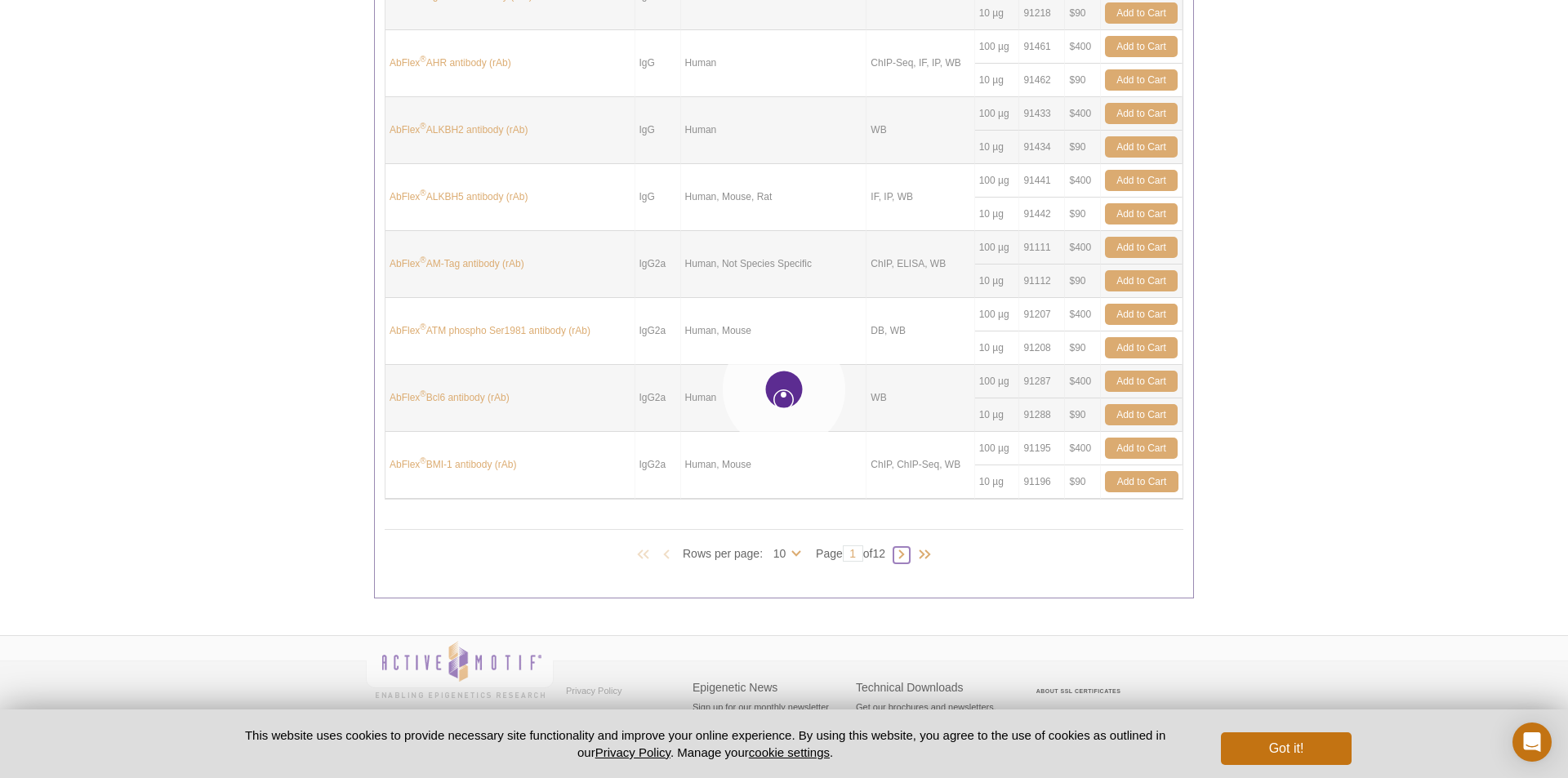
type input "2"
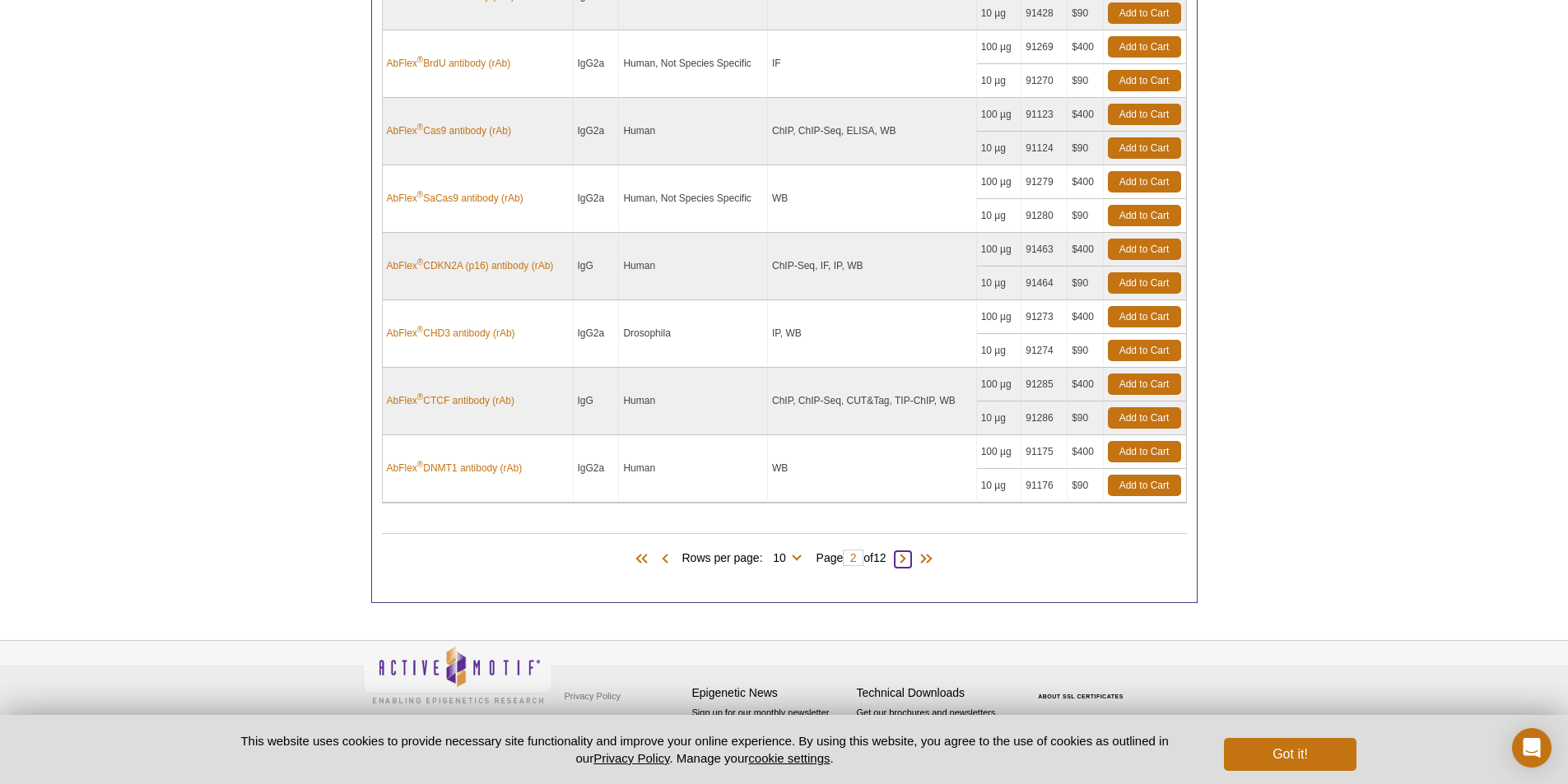
click at [911, 559] on span at bounding box center [902, 559] width 16 height 16
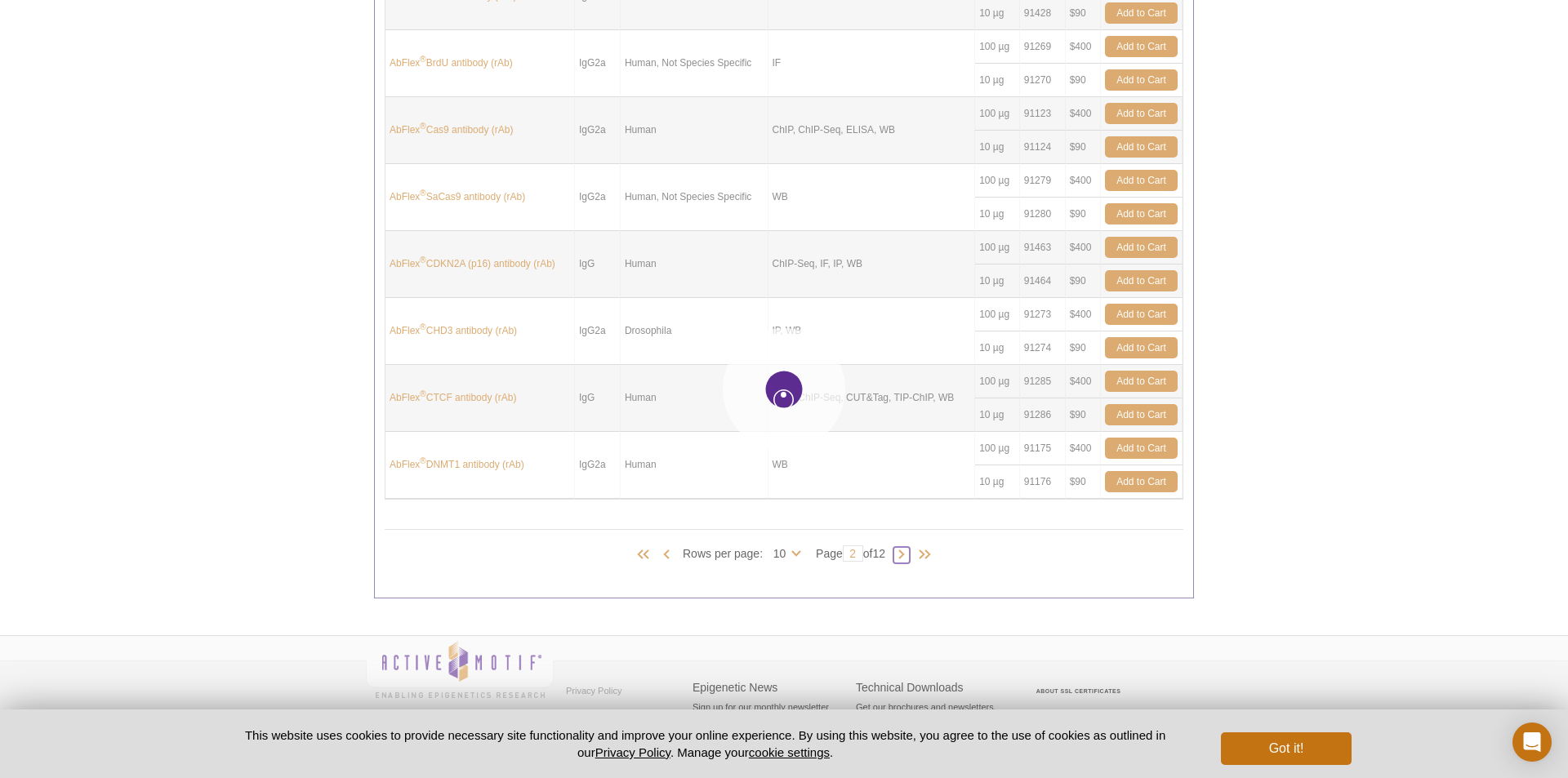
type input "3"
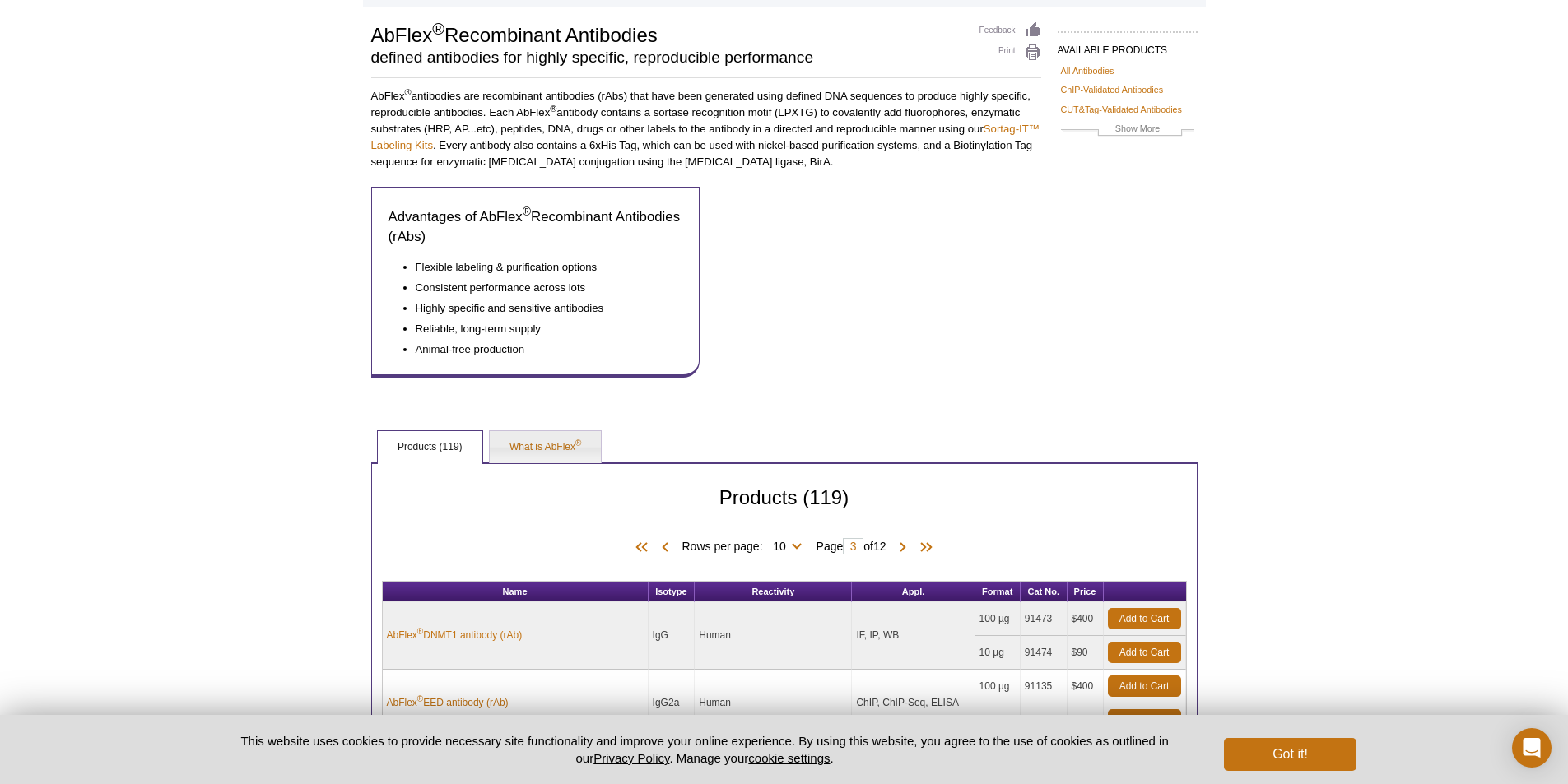
scroll to position [0, 0]
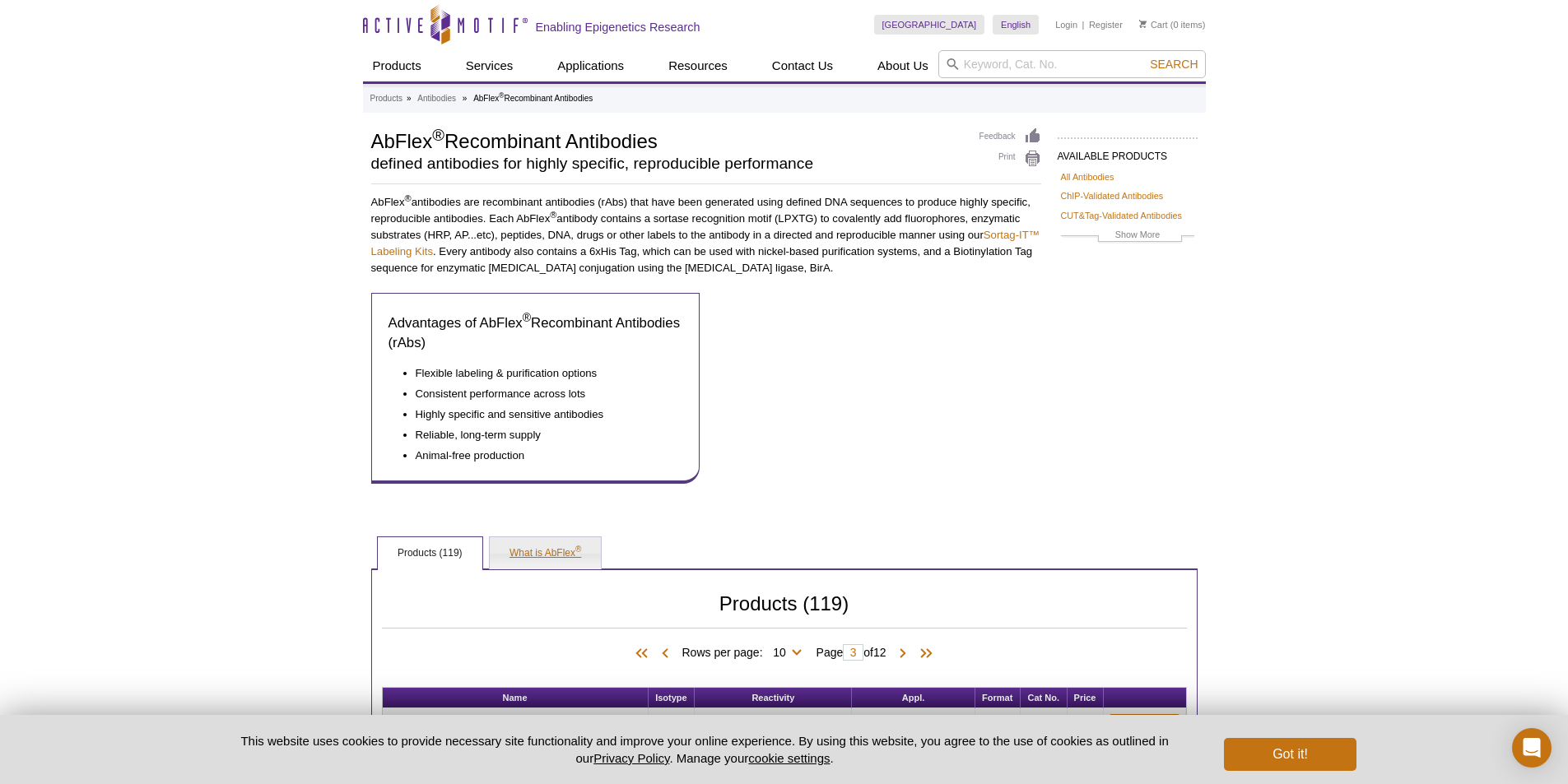
click at [548, 557] on link "What is AbFlex ®" at bounding box center [545, 553] width 111 height 33
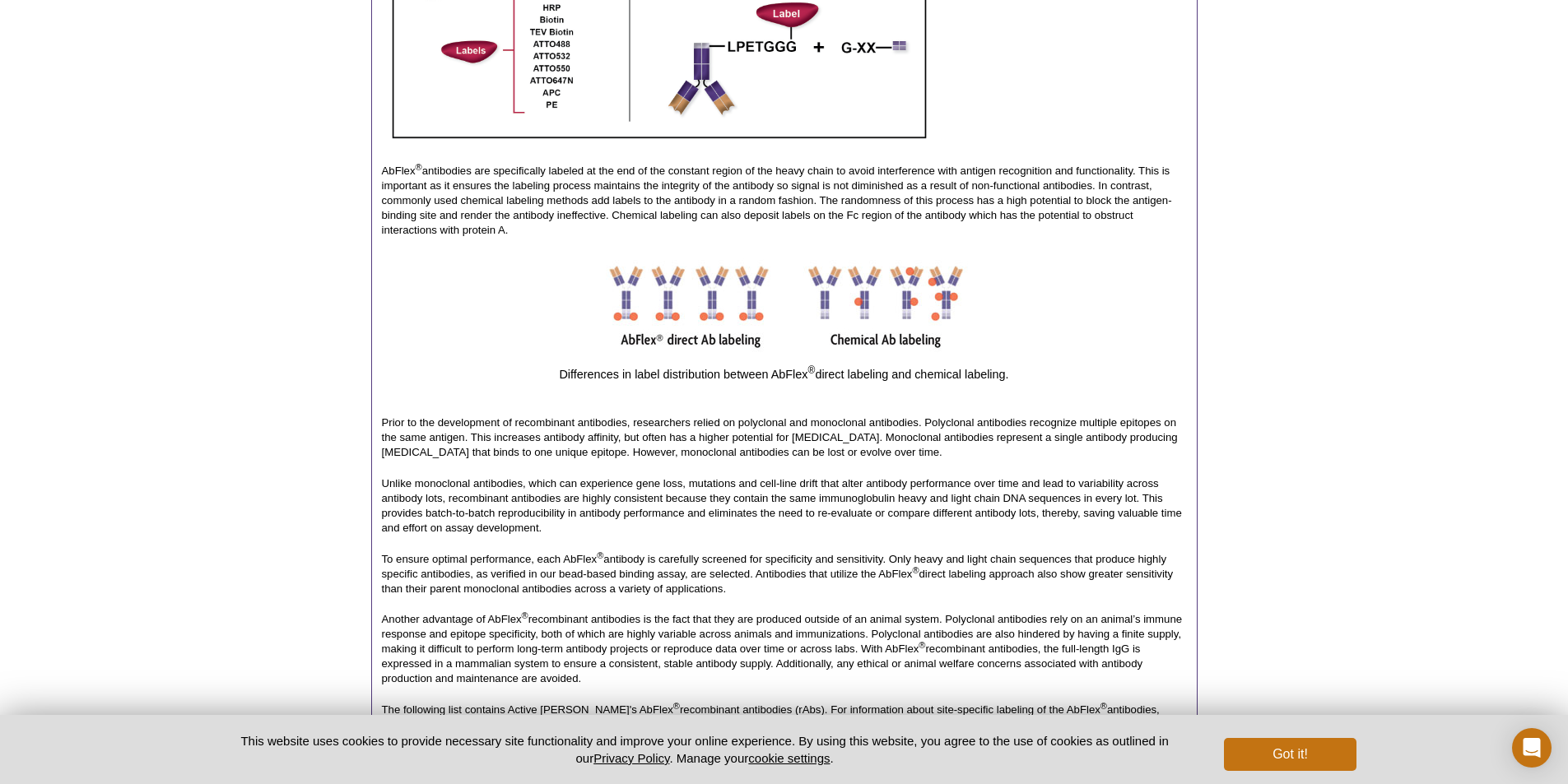
scroll to position [1037, 0]
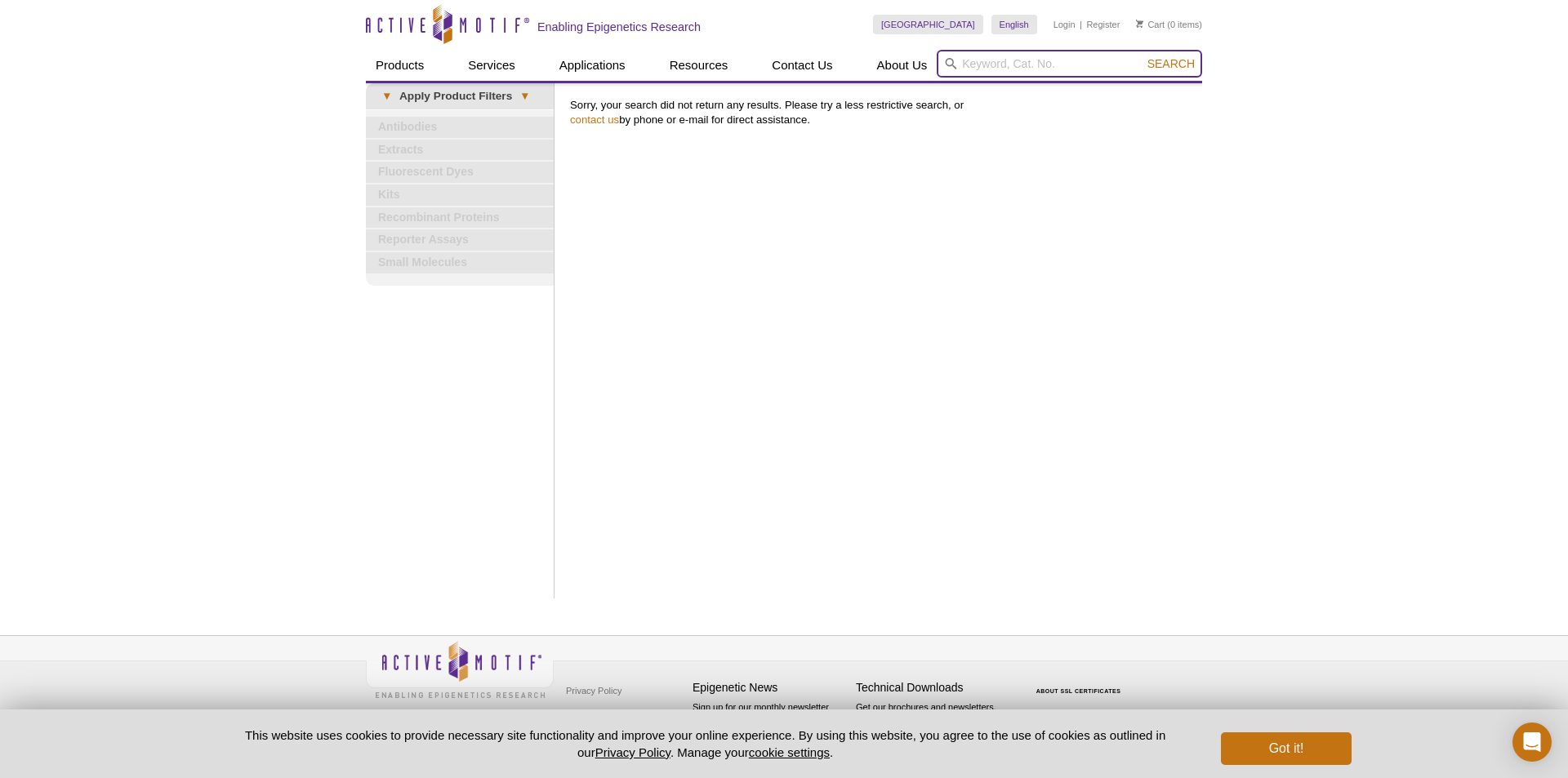
click at [979, 64] on input "search" at bounding box center [1070, 63] width 266 height 28
type input "cbp"
click at [1142, 56] on button "Search" at bounding box center [1171, 63] width 57 height 14
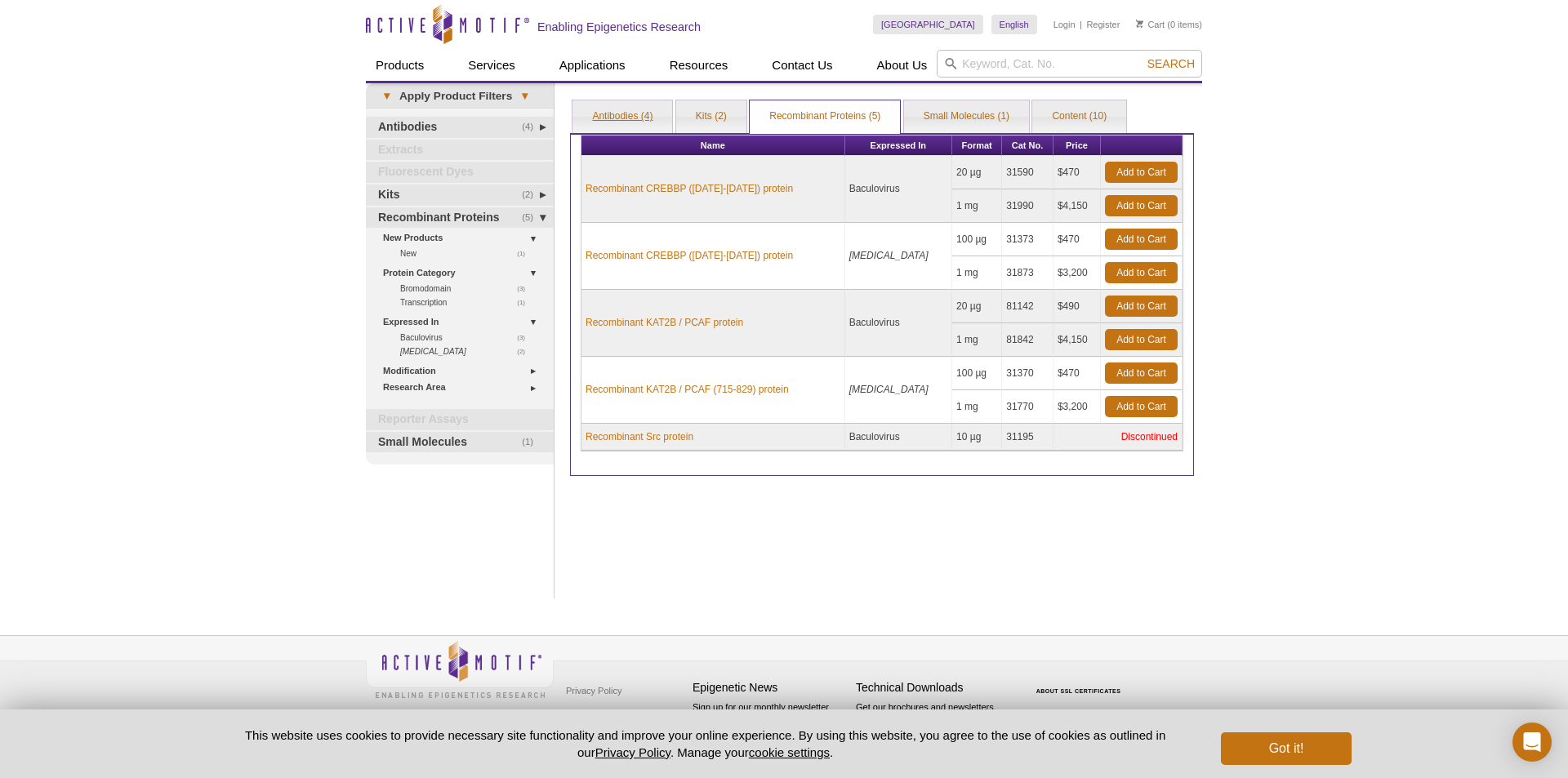
click at [648, 124] on link "Antibodies (4)" at bounding box center [622, 116] width 99 height 33
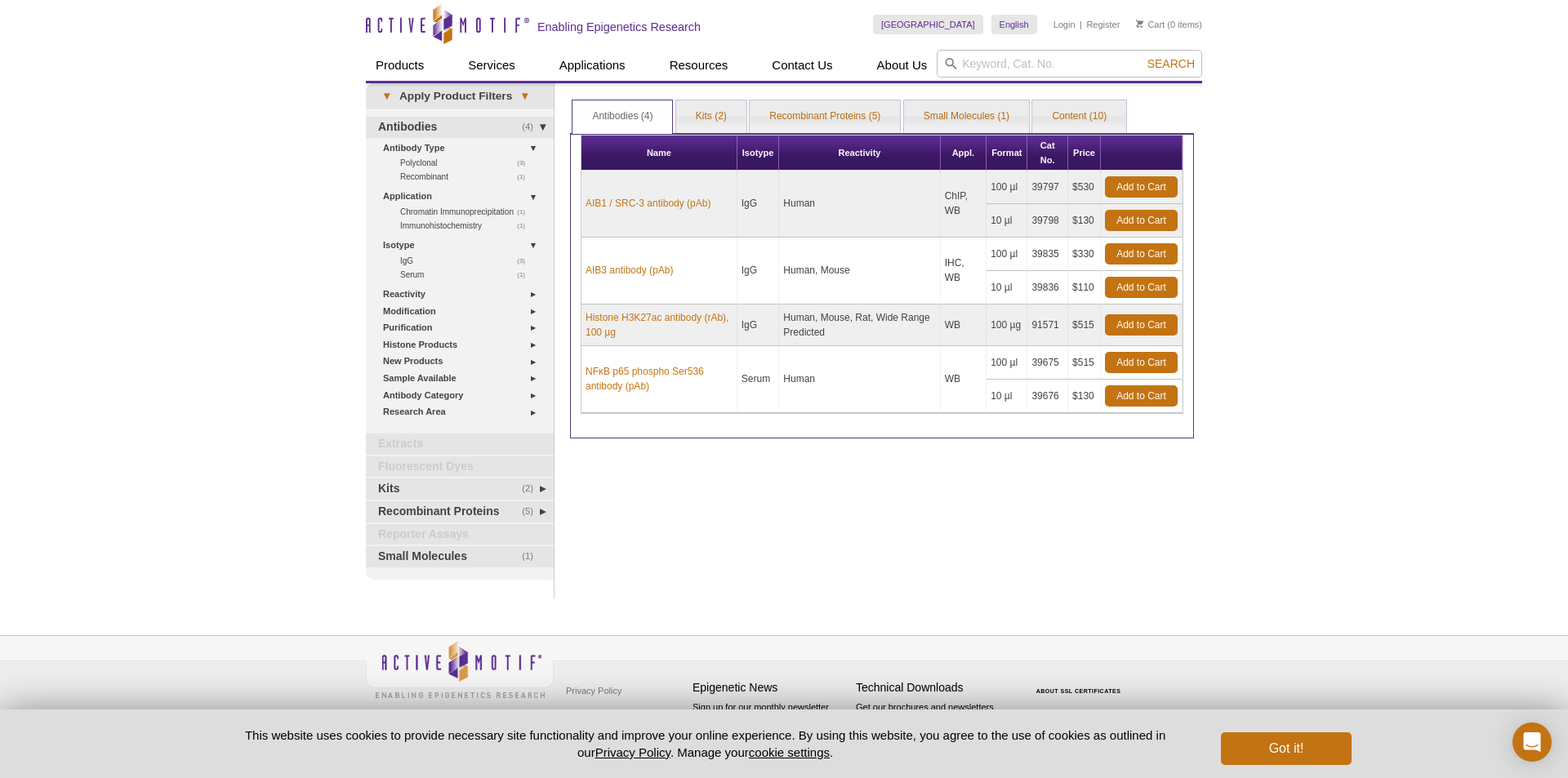
drag, startPoint x: 792, startPoint y: 315, endPoint x: 845, endPoint y: 352, distance: 64.6
click at [845, 352] on tbody "AIB1 / SRC-3 antibody (pAb) IgG Human ChIP, WB 100 µl 39797 $530" at bounding box center [882, 292] width 601 height 242
click at [845, 352] on td "Human" at bounding box center [859, 380] width 161 height 67
drag, startPoint x: 846, startPoint y: 331, endPoint x: 784, endPoint y: 309, distance: 65.8
click at [784, 309] on td "Human, Mouse, Rat, Wide Range Predicted" at bounding box center [859, 325] width 161 height 42
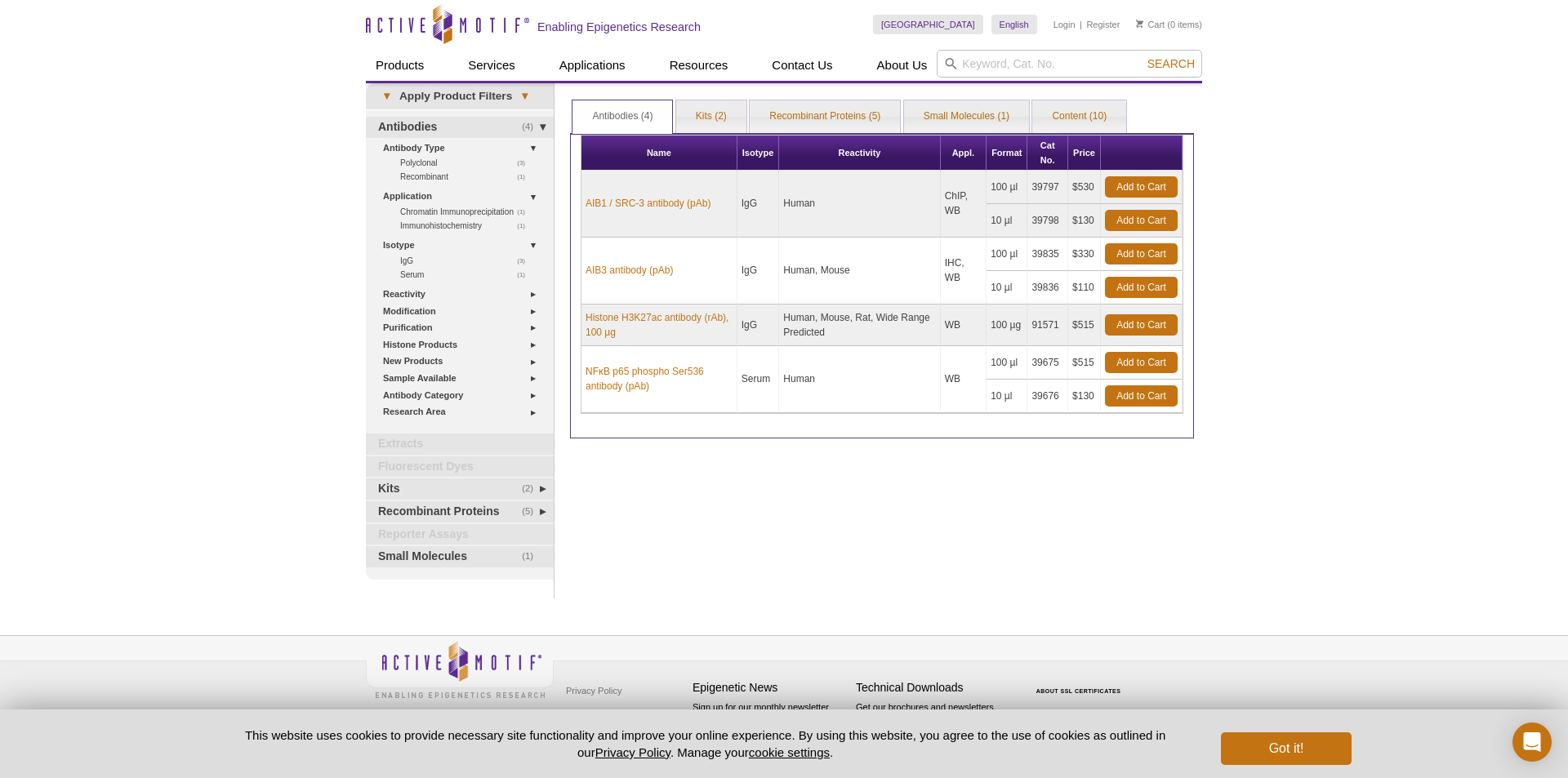
click at [818, 335] on td "Human, Mouse, Rat, Wide Range Predicted" at bounding box center [859, 325] width 161 height 42
click at [826, 336] on td "Human, Mouse, Rat, Wide Range Predicted" at bounding box center [859, 325] width 161 height 42
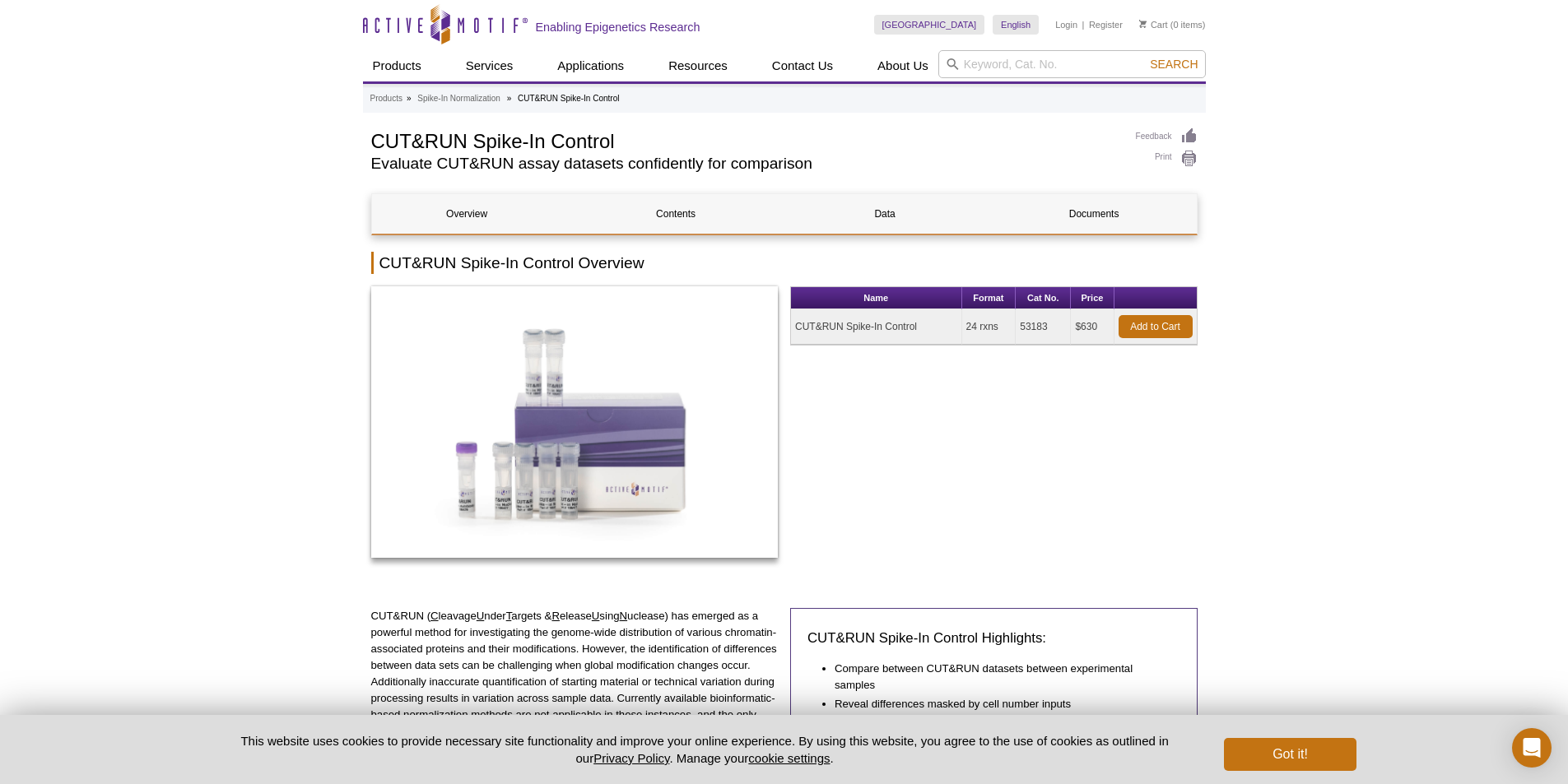
click at [606, 635] on p "CUT&RUN ( C leavage U nder T argets & R elease U sing N uclease) has emerged as…" at bounding box center [575, 691] width 408 height 164
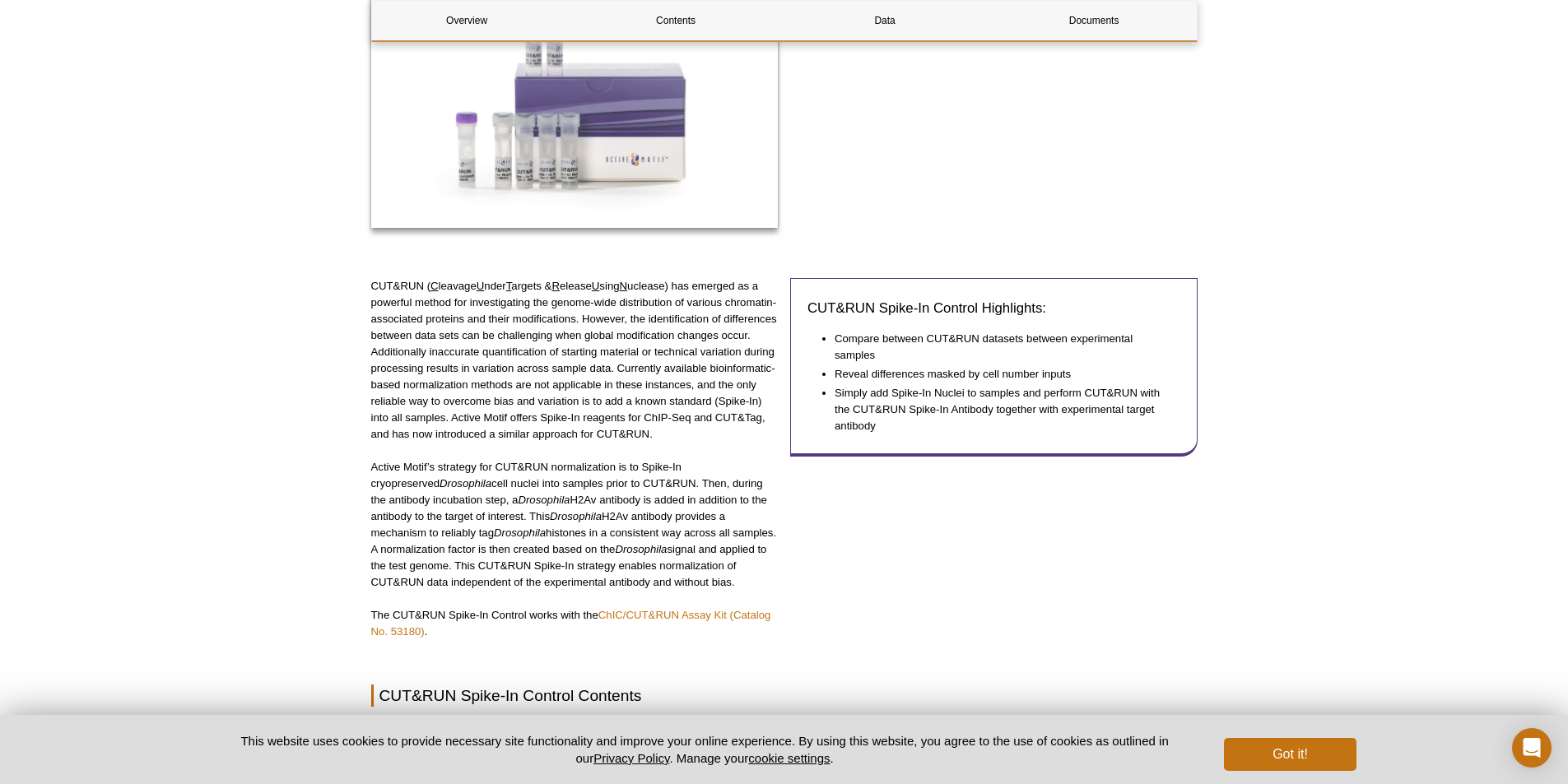
scroll to position [494, 0]
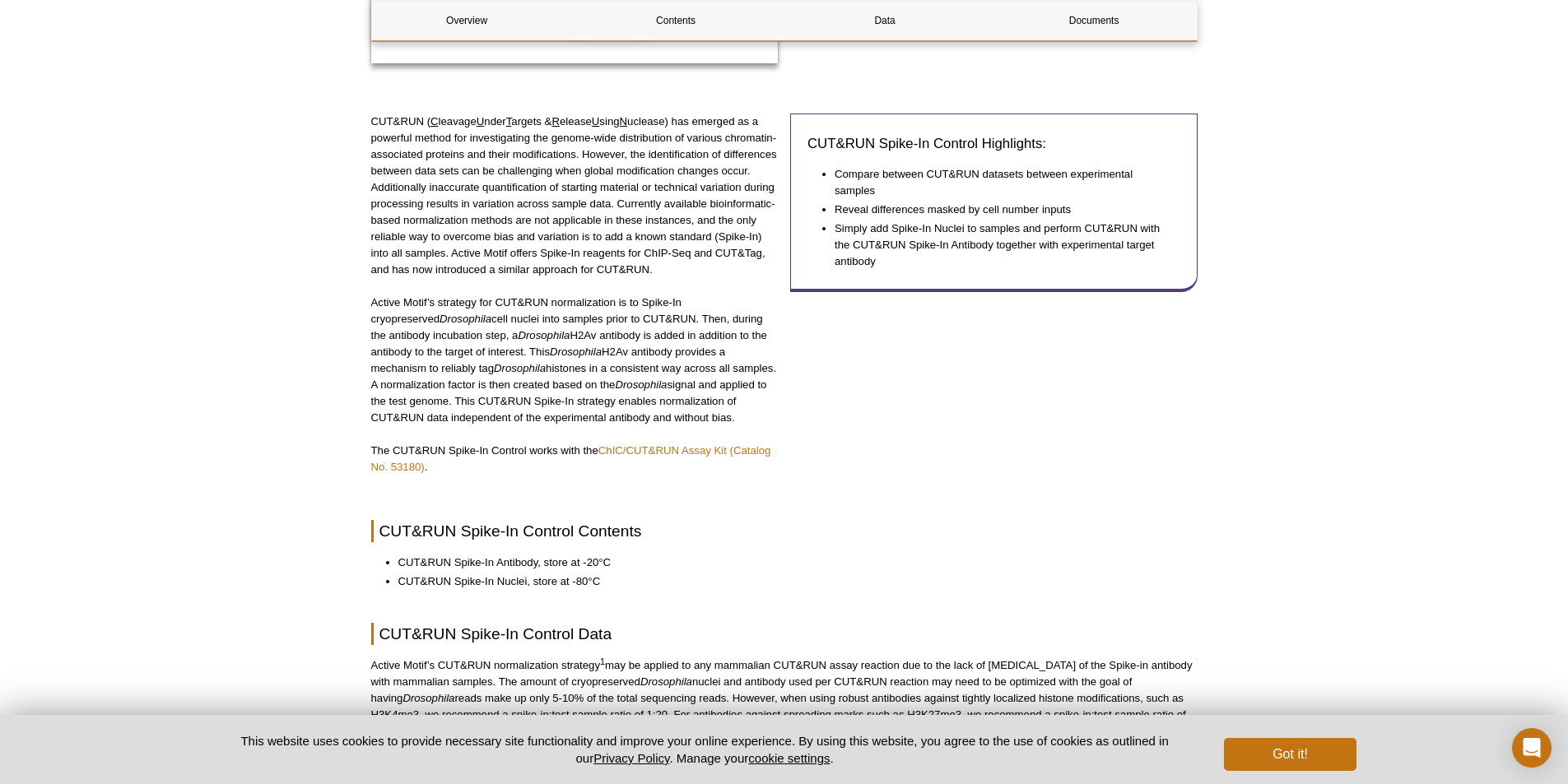
drag, startPoint x: 457, startPoint y: 337, endPoint x: 586, endPoint y: 336, distance: 129.0
click at [586, 336] on p "Active Motif’s strategy for CUT&RUN normalization is to Spike-In cryopreserved …" at bounding box center [575, 360] width 408 height 131
copy p "Drosophila H2Av antibody"
click at [511, 394] on p "Active Motif’s strategy for CUT&RUN normalization is to Spike-In cryopreserved …" at bounding box center [575, 360] width 408 height 131
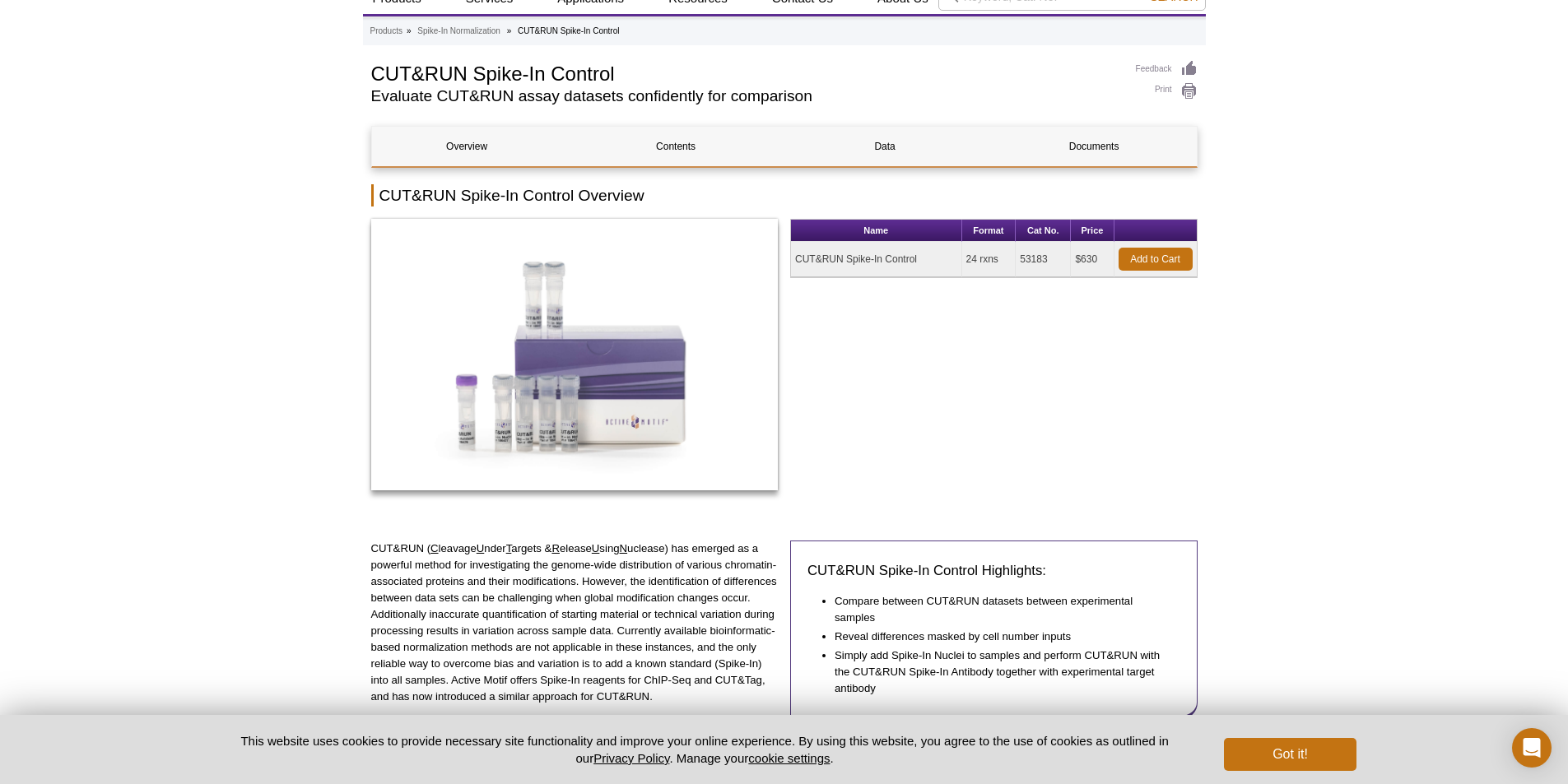
scroll to position [0, 0]
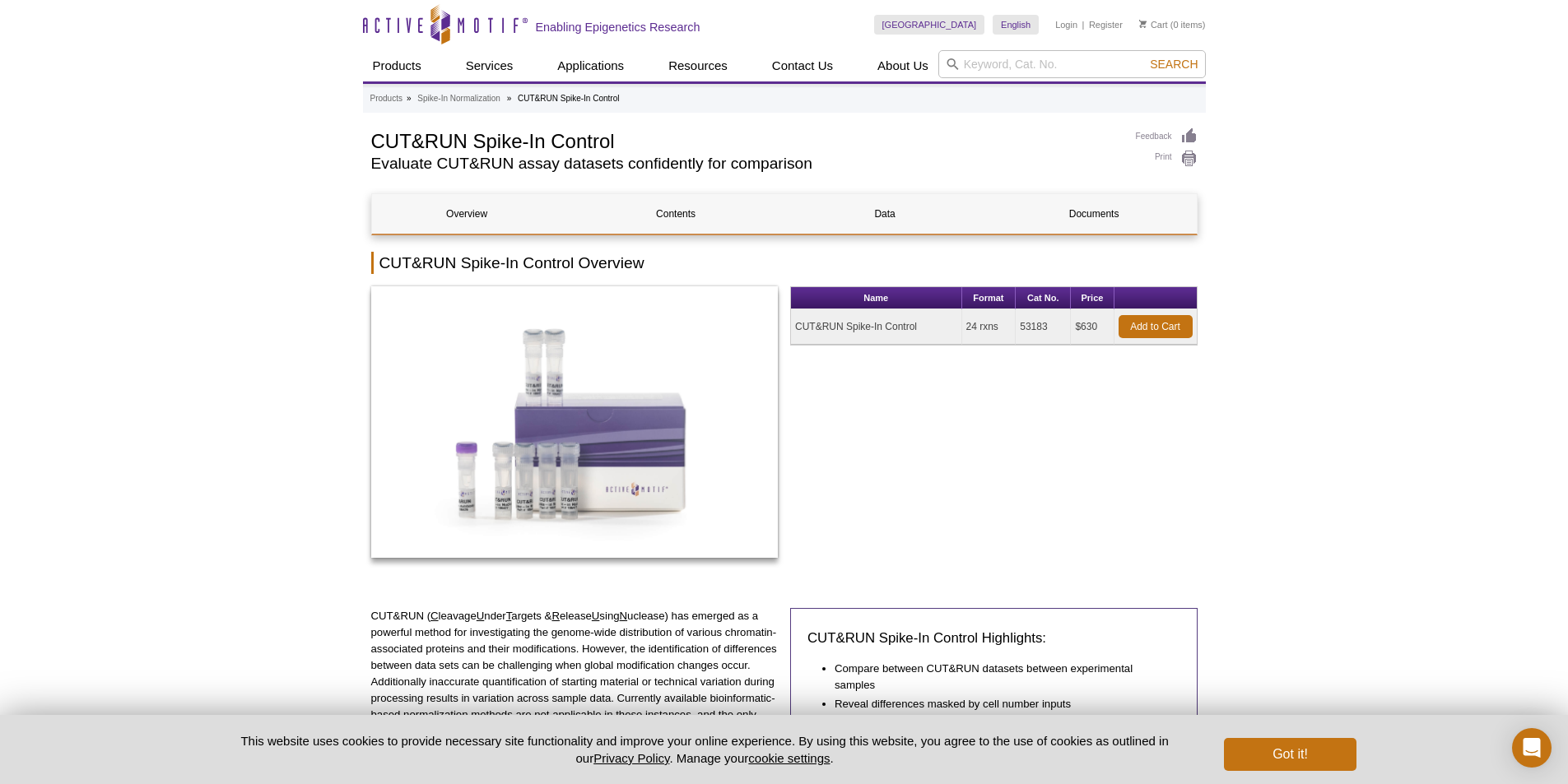
click at [920, 422] on div "Name Format Cat No. Price CUT&RUN Spike-In Control 24 rxns 53183 $630 Add to Ca…" at bounding box center [993, 431] width 408 height 289
drag, startPoint x: 937, startPoint y: 330, endPoint x: 792, endPoint y: 325, distance: 145.1
click at [792, 325] on td "CUT&RUN Spike-In Control" at bounding box center [876, 327] width 171 height 36
copy td "CUT&RUN Spike-In Control"
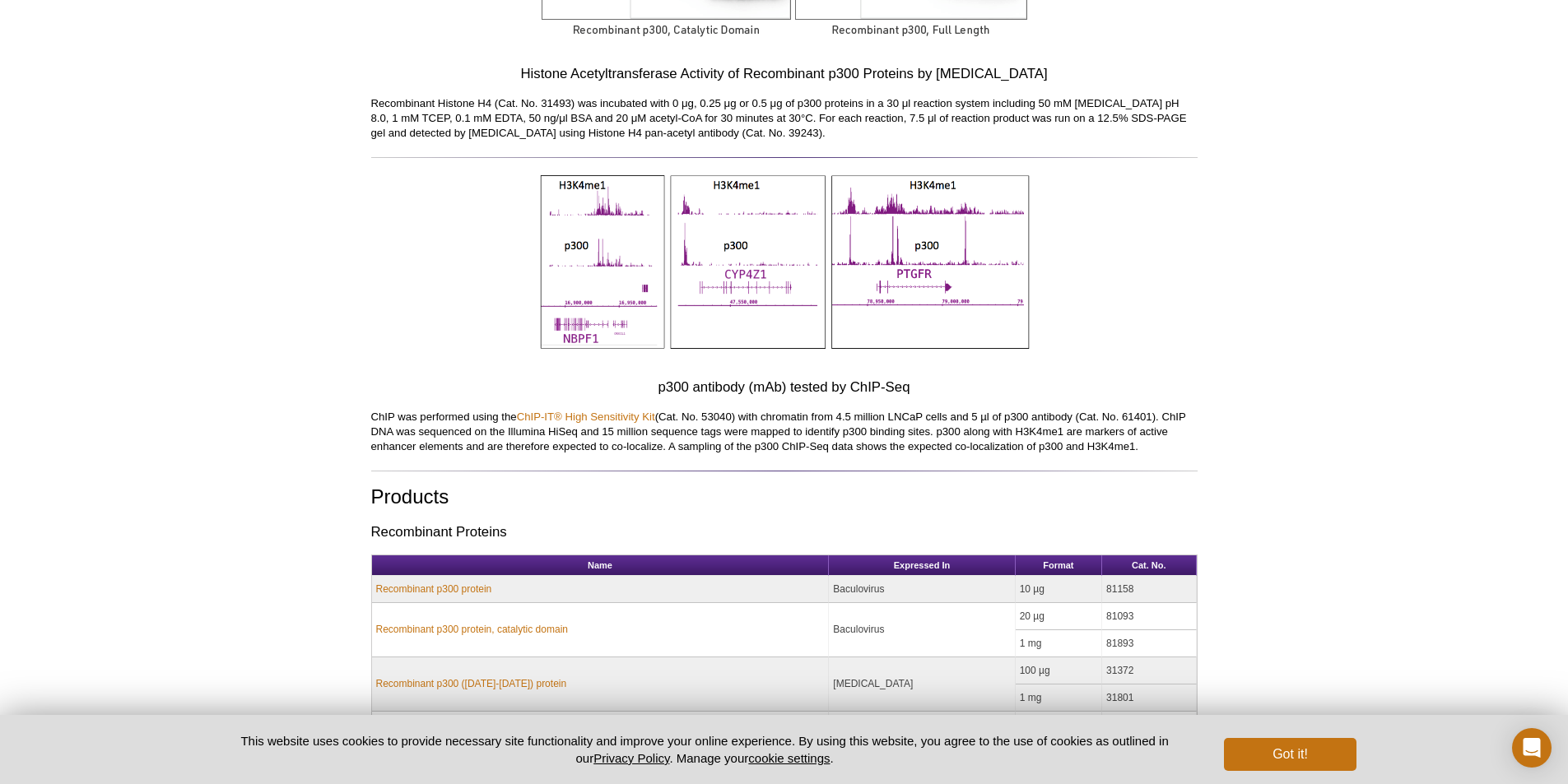
scroll to position [1235, 0]
